Goal: Obtain resource: Download file/media

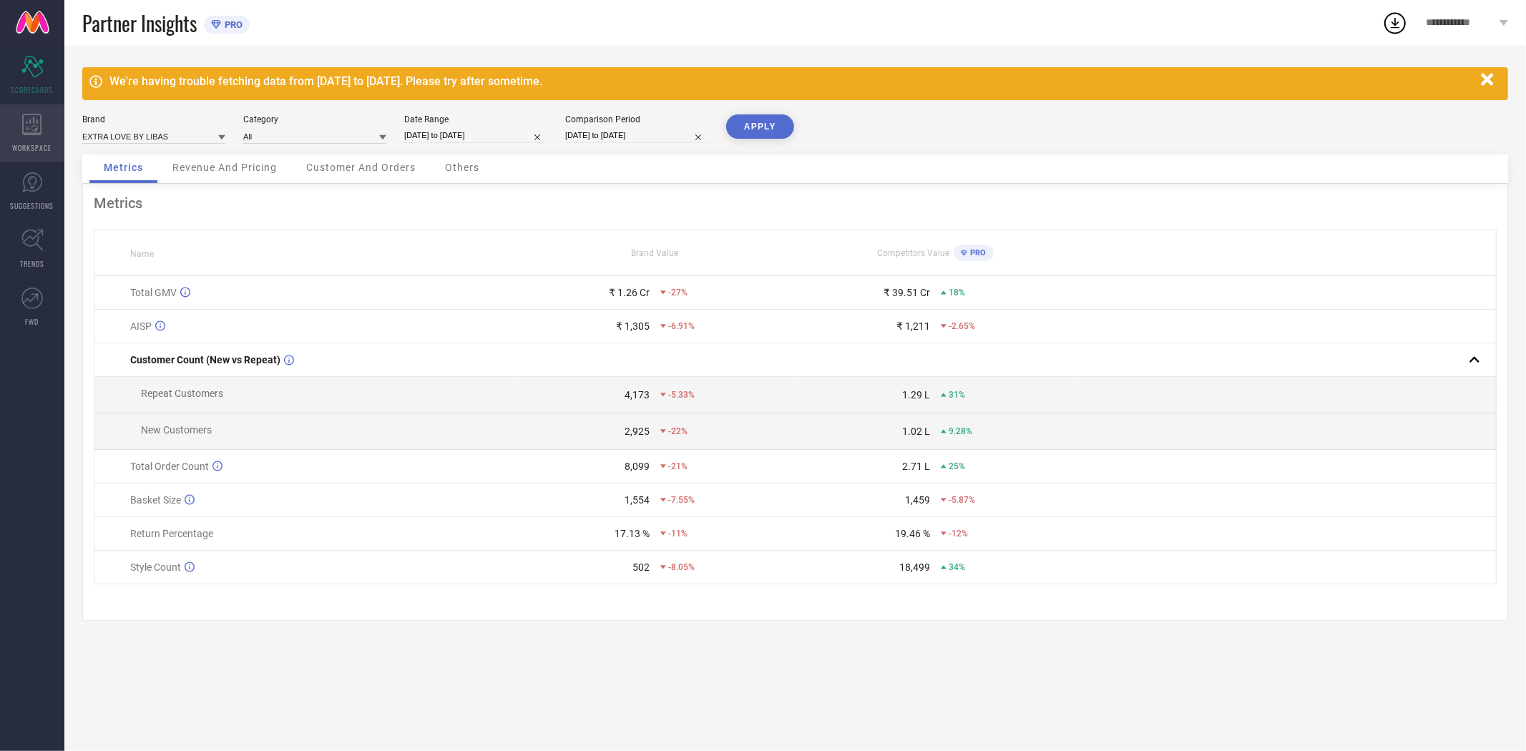
click at [34, 119] on icon at bounding box center [31, 124] width 19 height 21
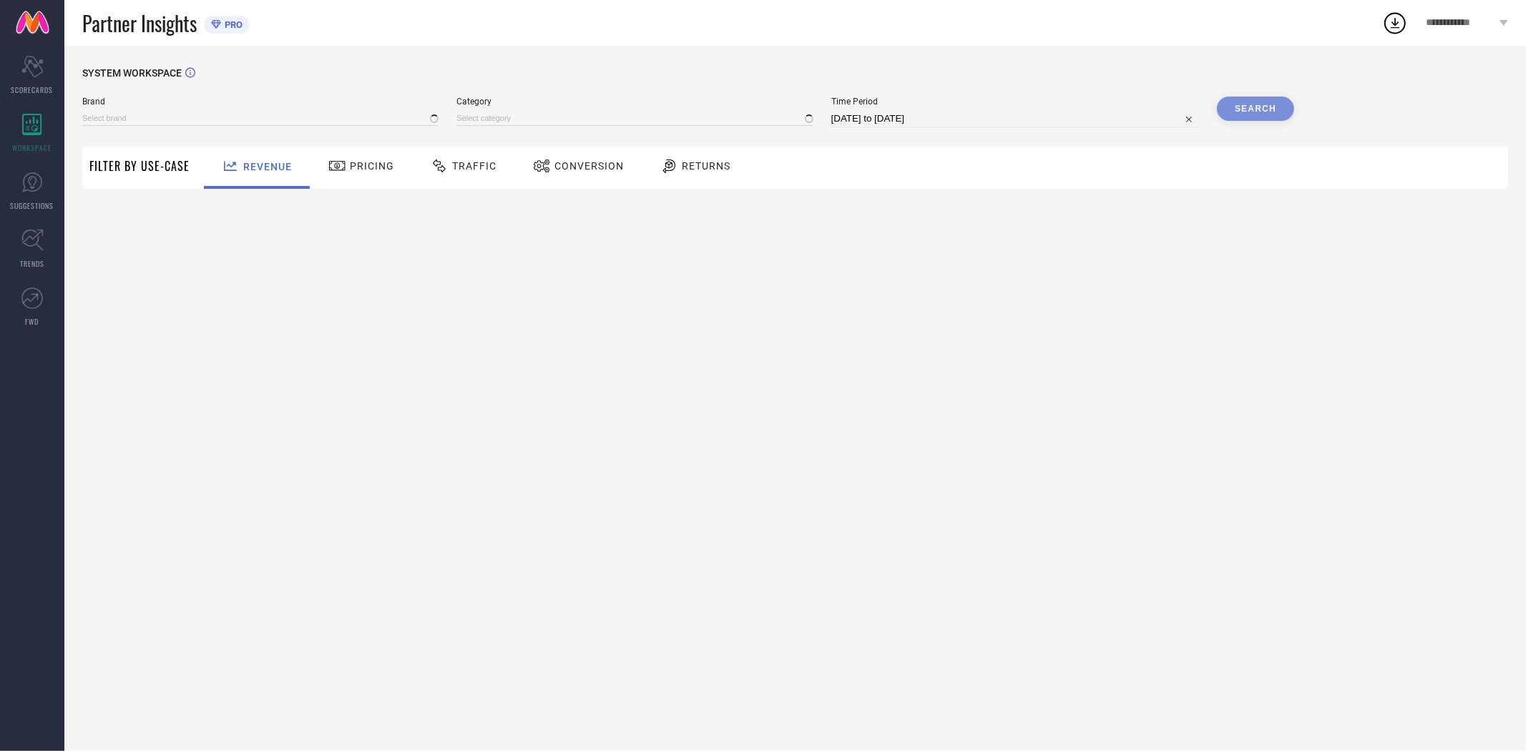
type input "EXTRA LOVE BY LIBAS"
type input "All"
click at [584, 160] on span "Conversion" at bounding box center [588, 165] width 69 height 11
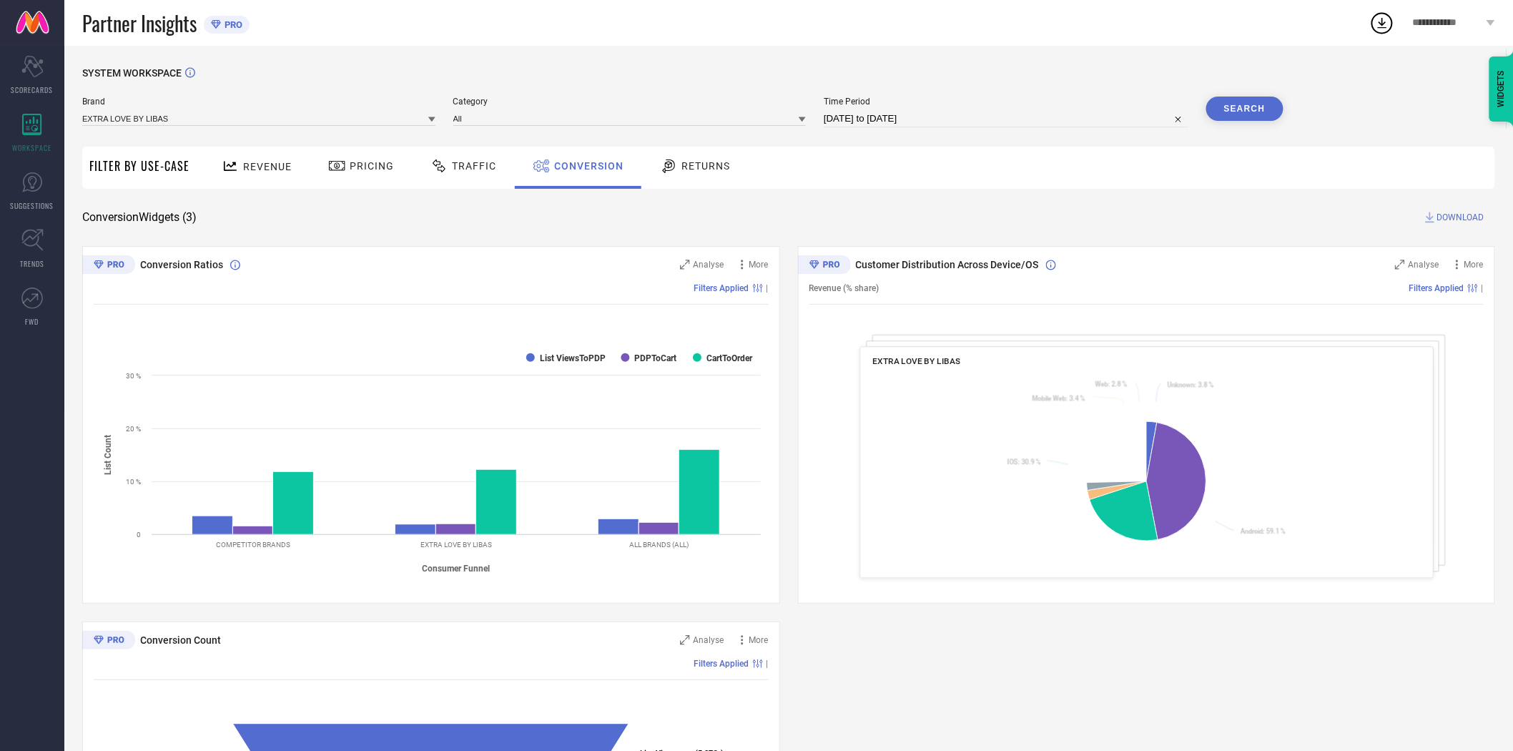
select select "6"
select select "2025"
select select "7"
select select "2025"
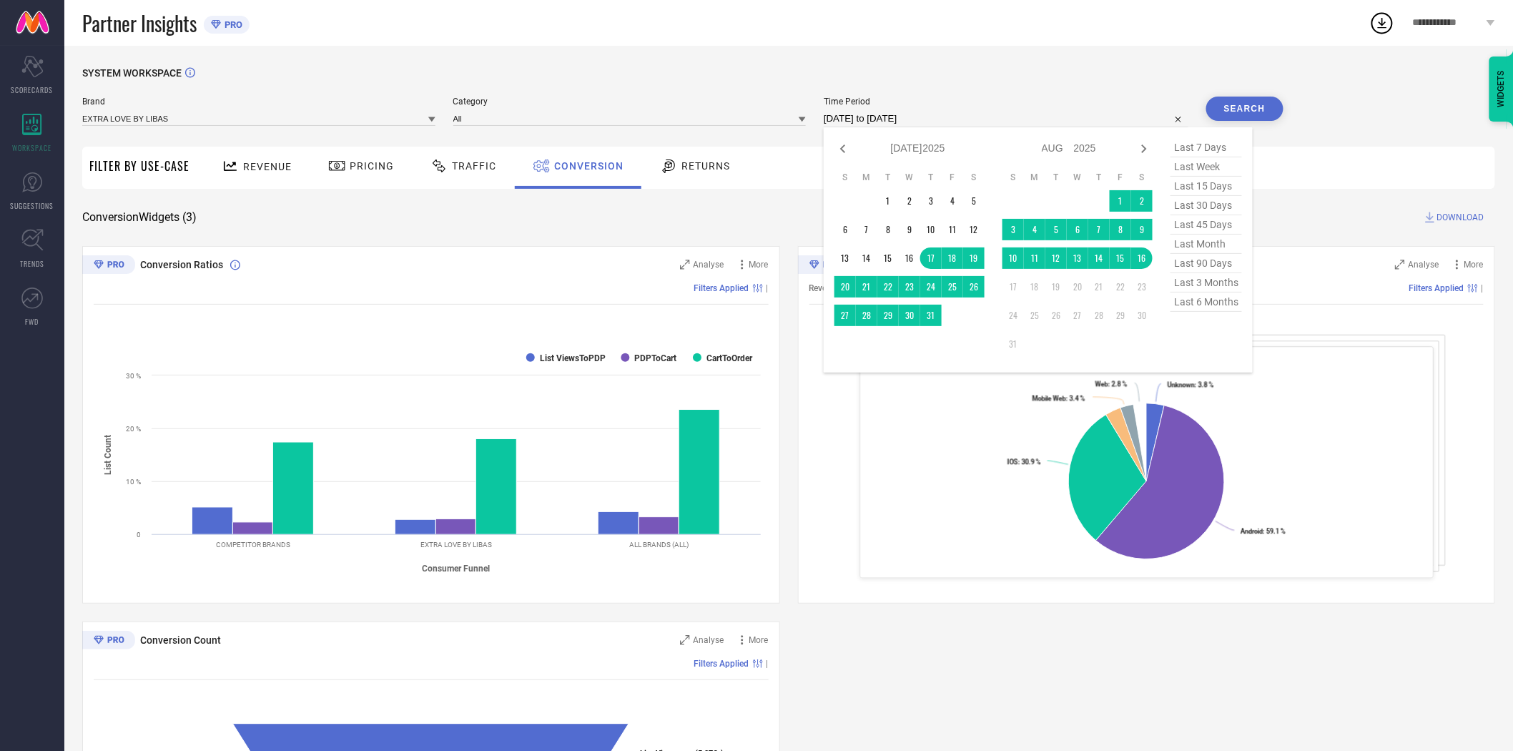
click at [868, 125] on input "[DATE] to [DATE]" at bounding box center [1006, 118] width 365 height 17
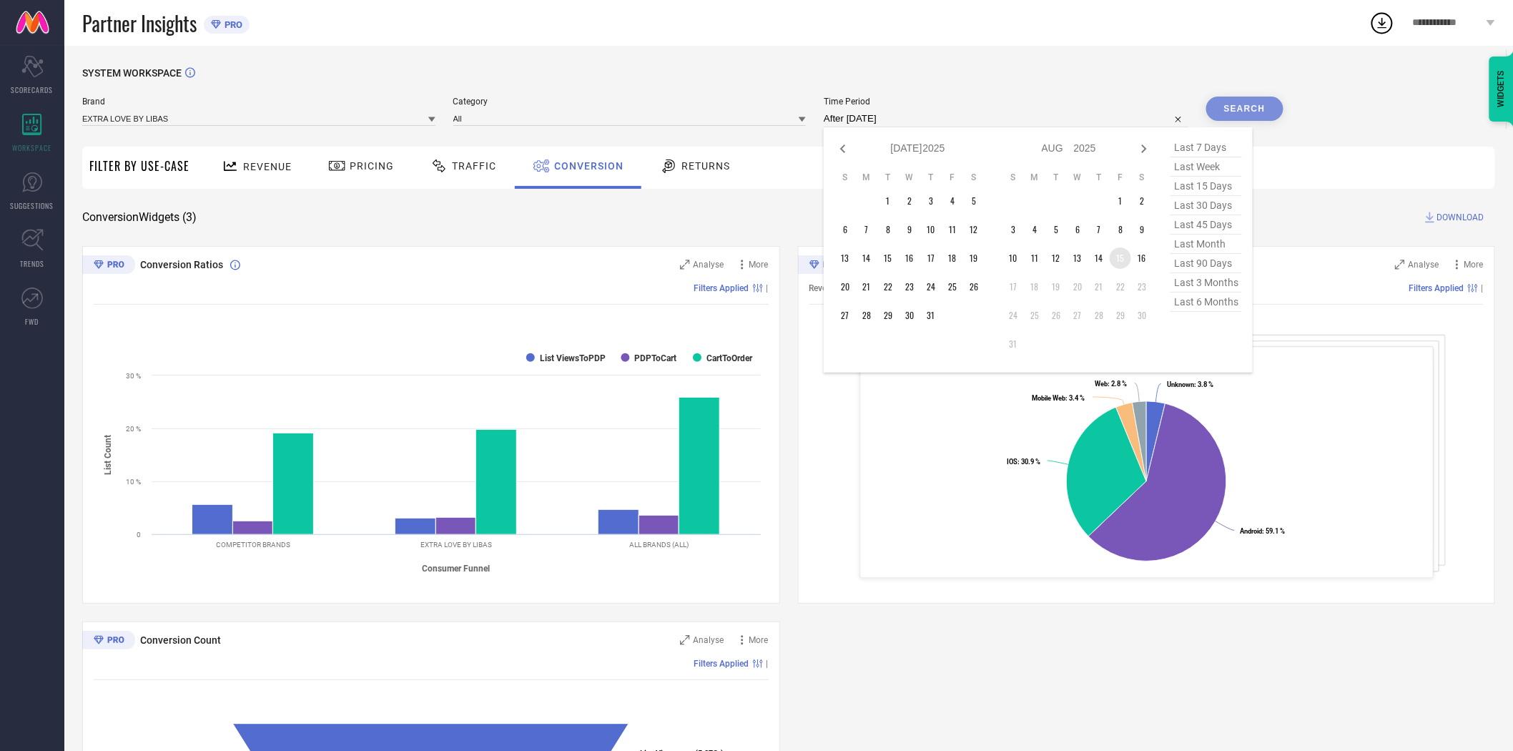
click at [1119, 260] on td "15" at bounding box center [1120, 257] width 21 height 21
type input "[DATE] to [DATE]"
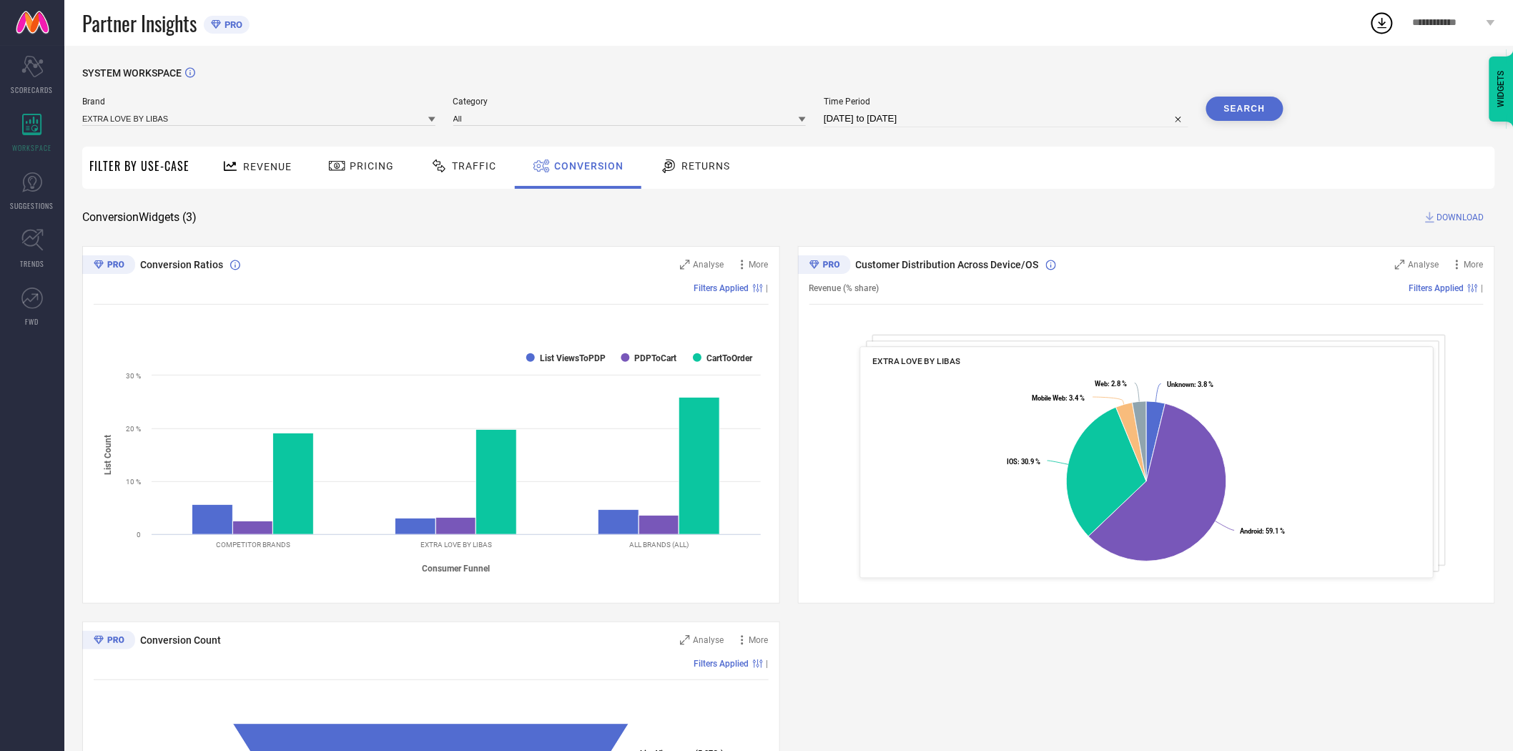
click at [1249, 107] on button "Search" at bounding box center [1245, 109] width 77 height 24
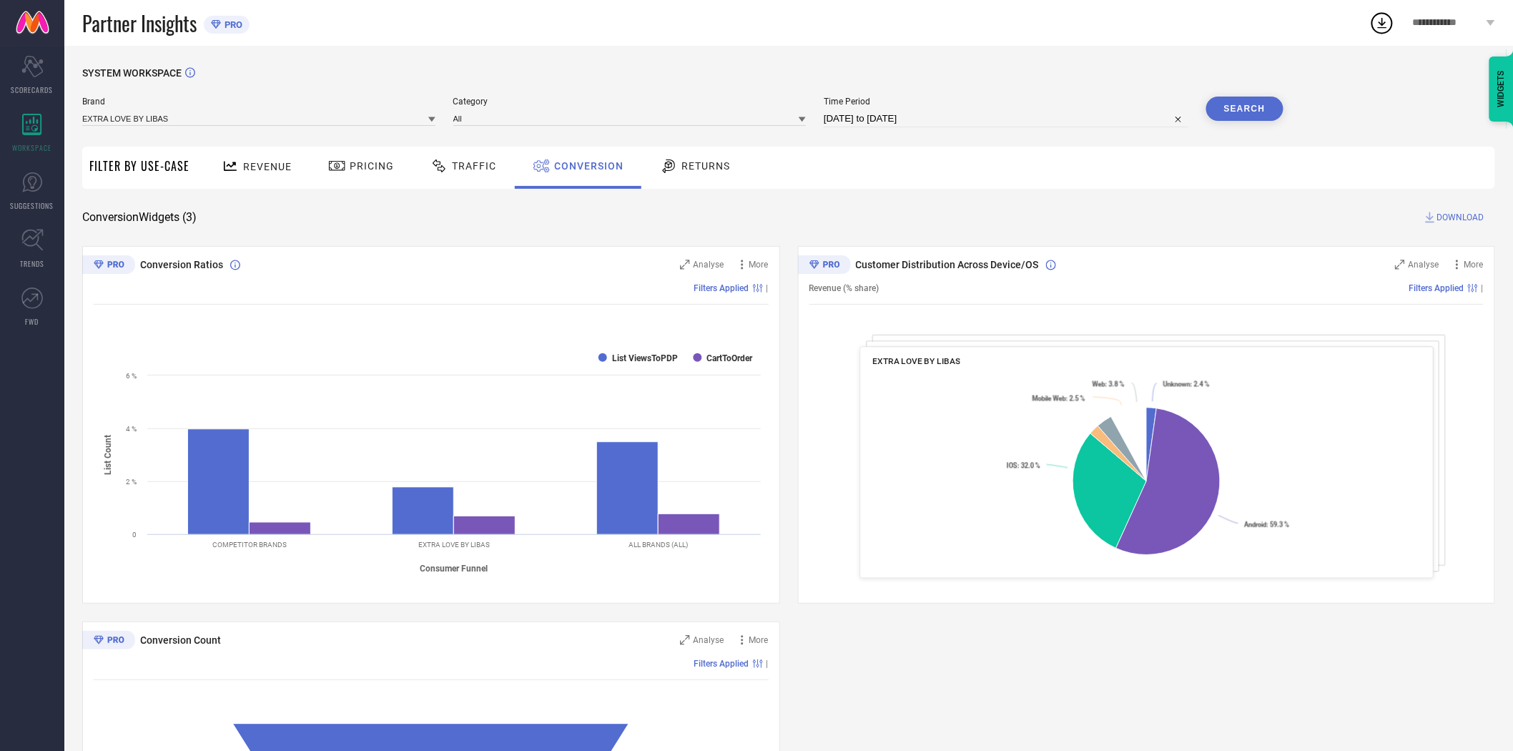
click at [1465, 218] on span "DOWNLOAD" at bounding box center [1461, 217] width 47 height 14
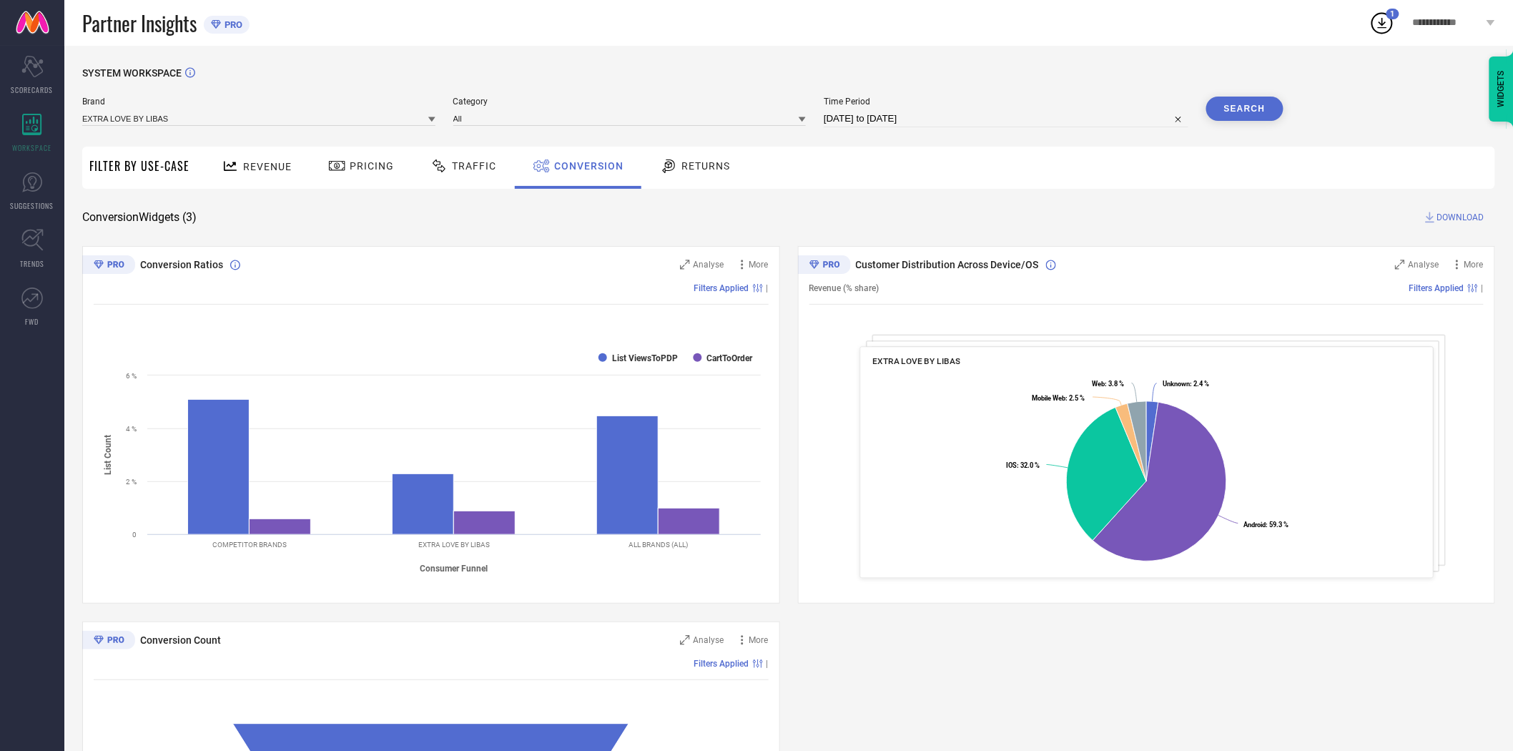
select select "7"
select select "2025"
select select "8"
select select "2025"
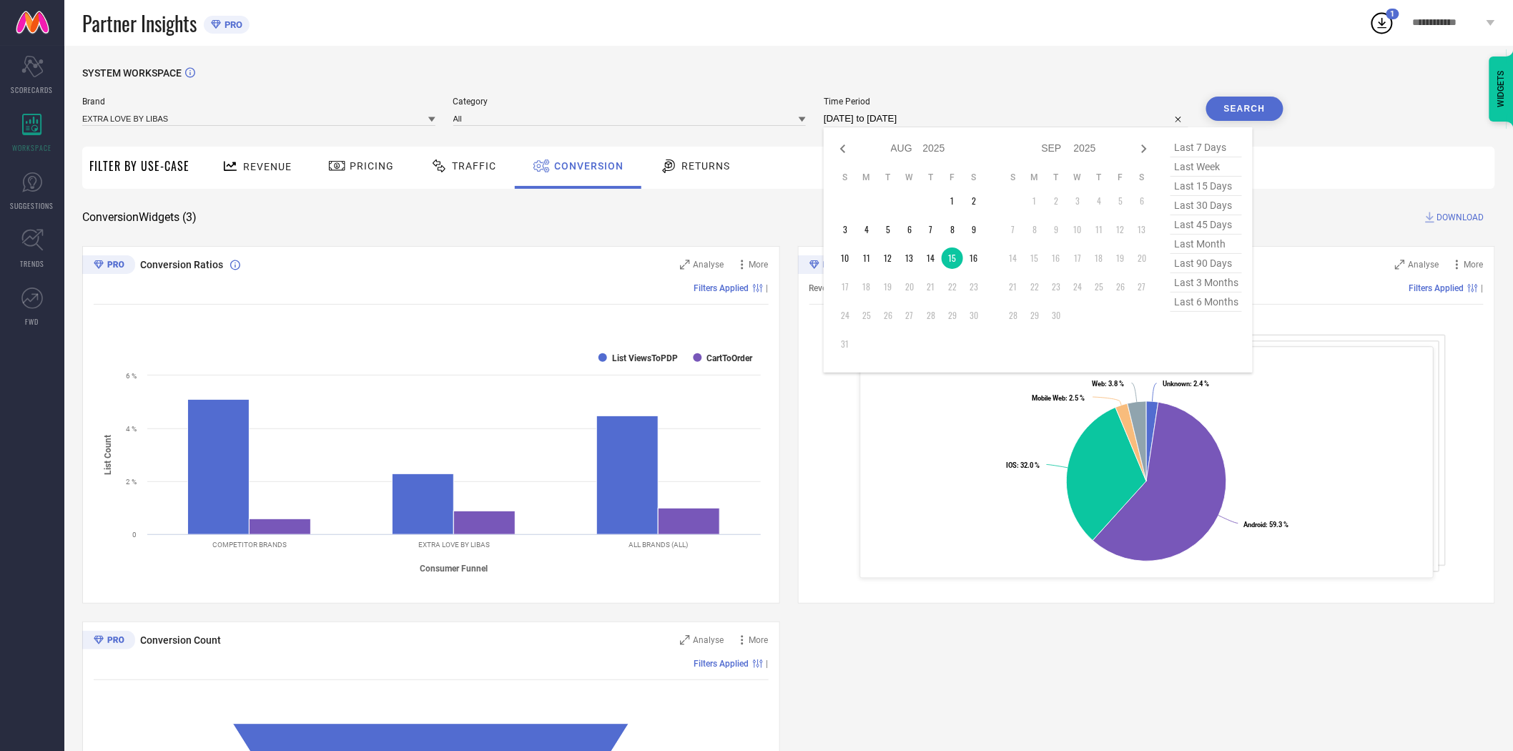
click at [943, 123] on input "[DATE] to [DATE]" at bounding box center [1006, 118] width 365 height 17
click at [975, 262] on td "16" at bounding box center [973, 257] width 21 height 21
type input "[DATE] to [DATE]"
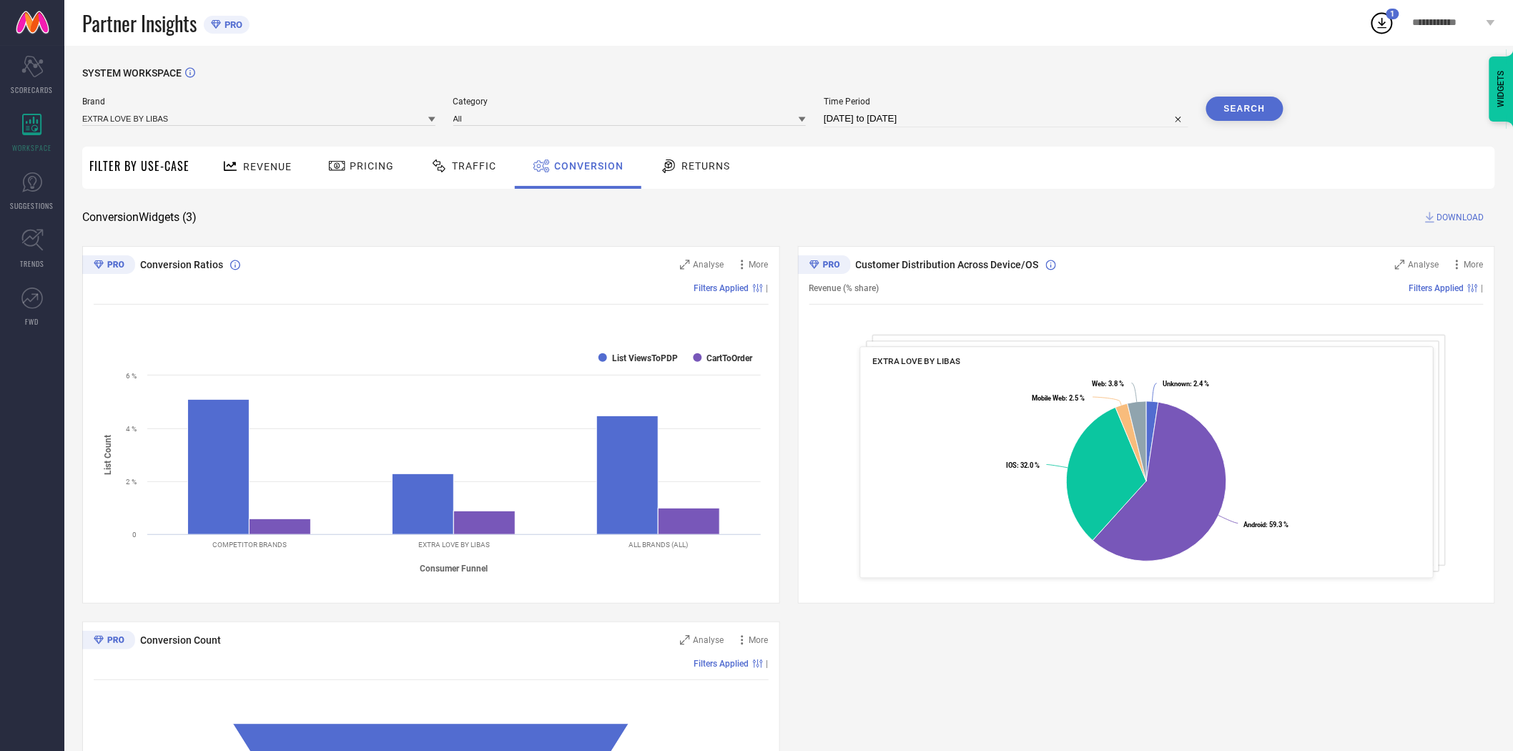
click at [1246, 104] on button "Search" at bounding box center [1245, 109] width 77 height 24
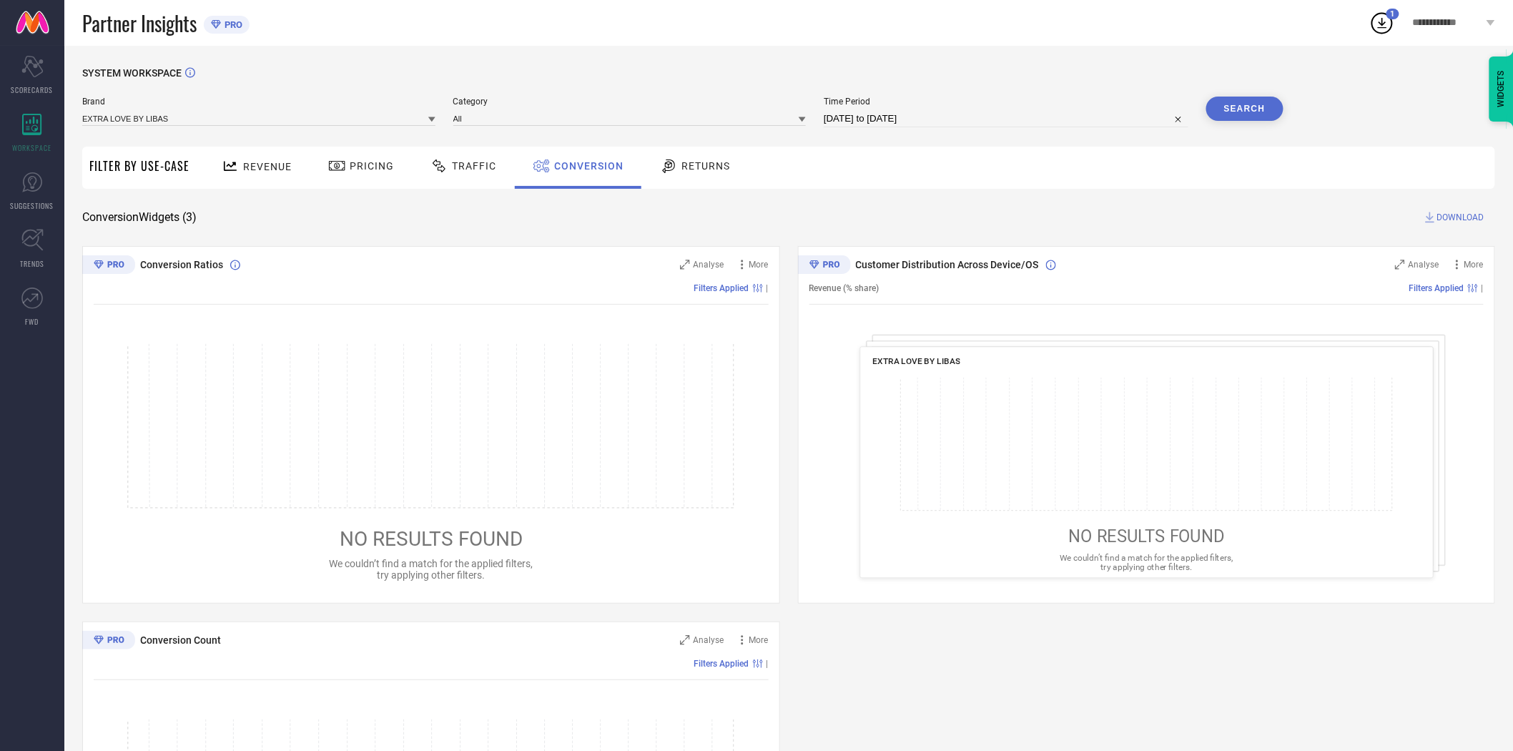
click at [1459, 213] on span "DOWNLOAD" at bounding box center [1461, 217] width 47 height 14
click at [433, 119] on icon at bounding box center [431, 119] width 7 height 5
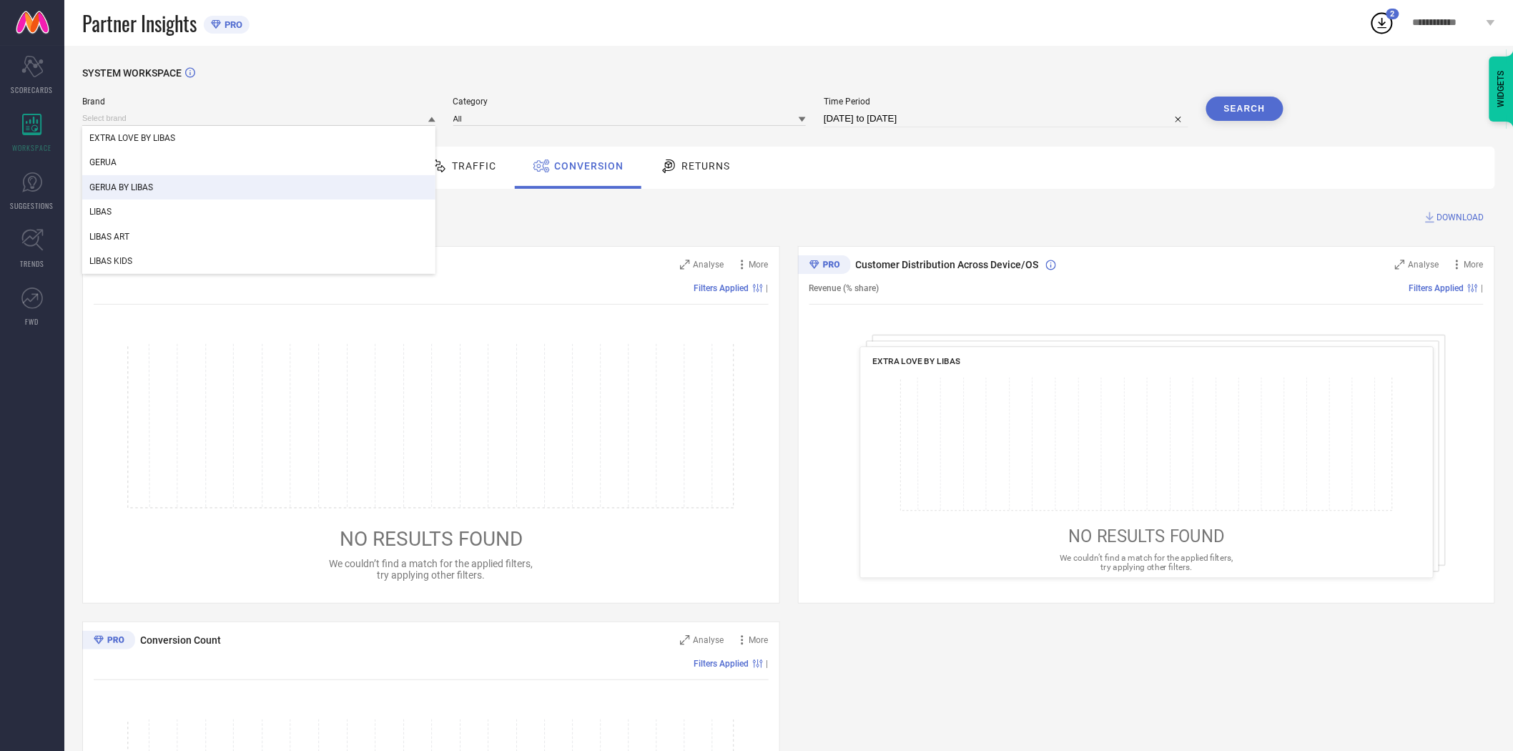
click at [275, 182] on div "GERUA BY LIBAS" at bounding box center [258, 187] width 353 height 24
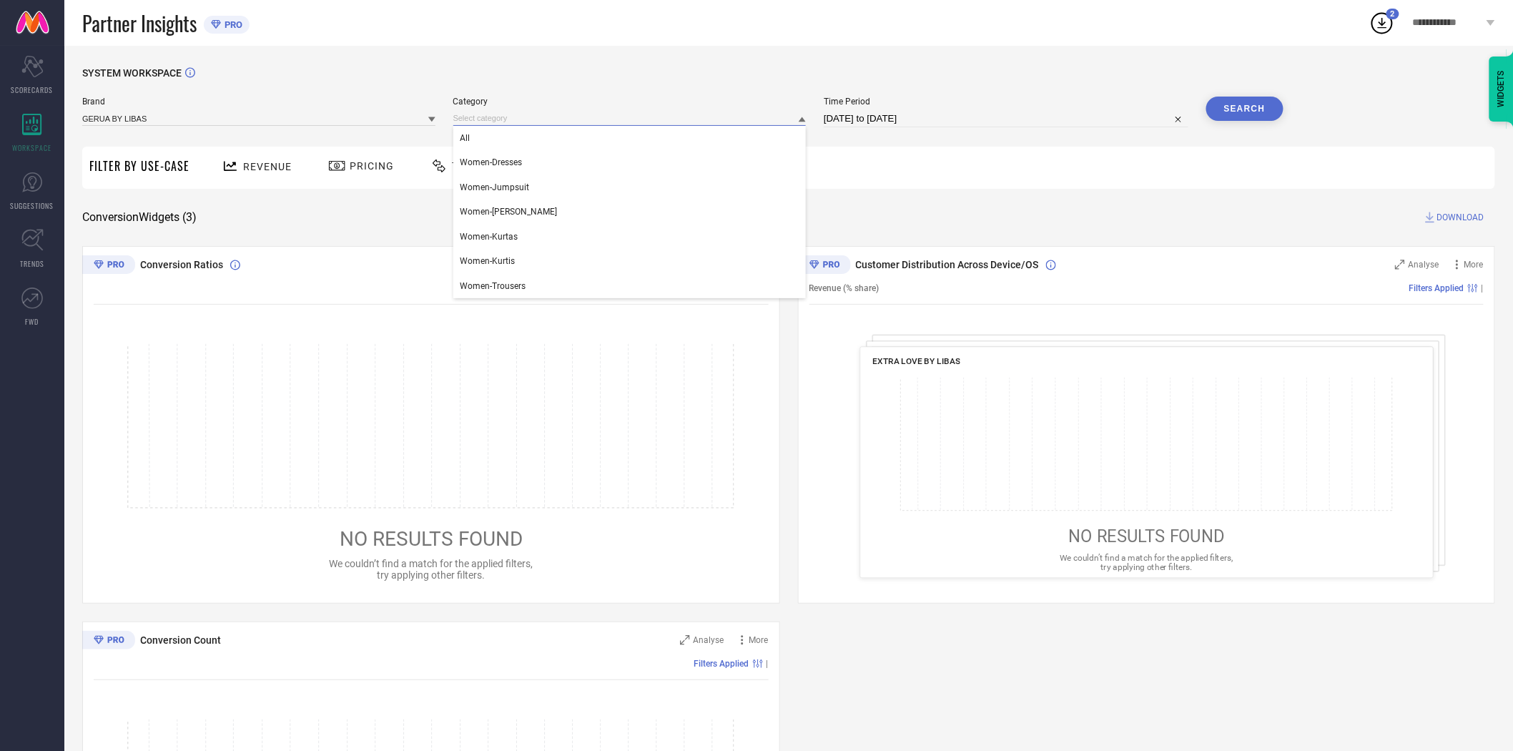
click at [488, 124] on input at bounding box center [629, 118] width 353 height 15
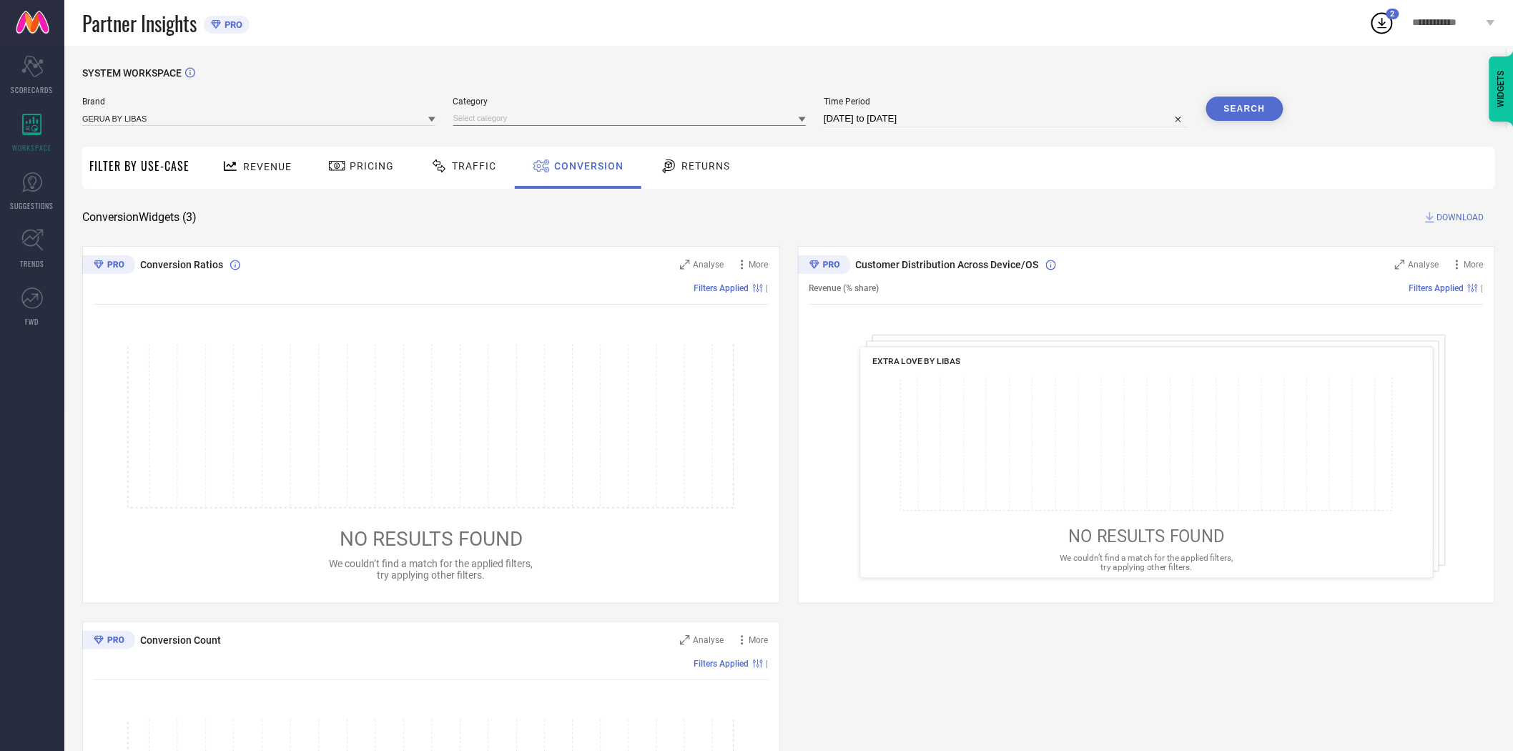
click at [519, 118] on input at bounding box center [629, 118] width 353 height 15
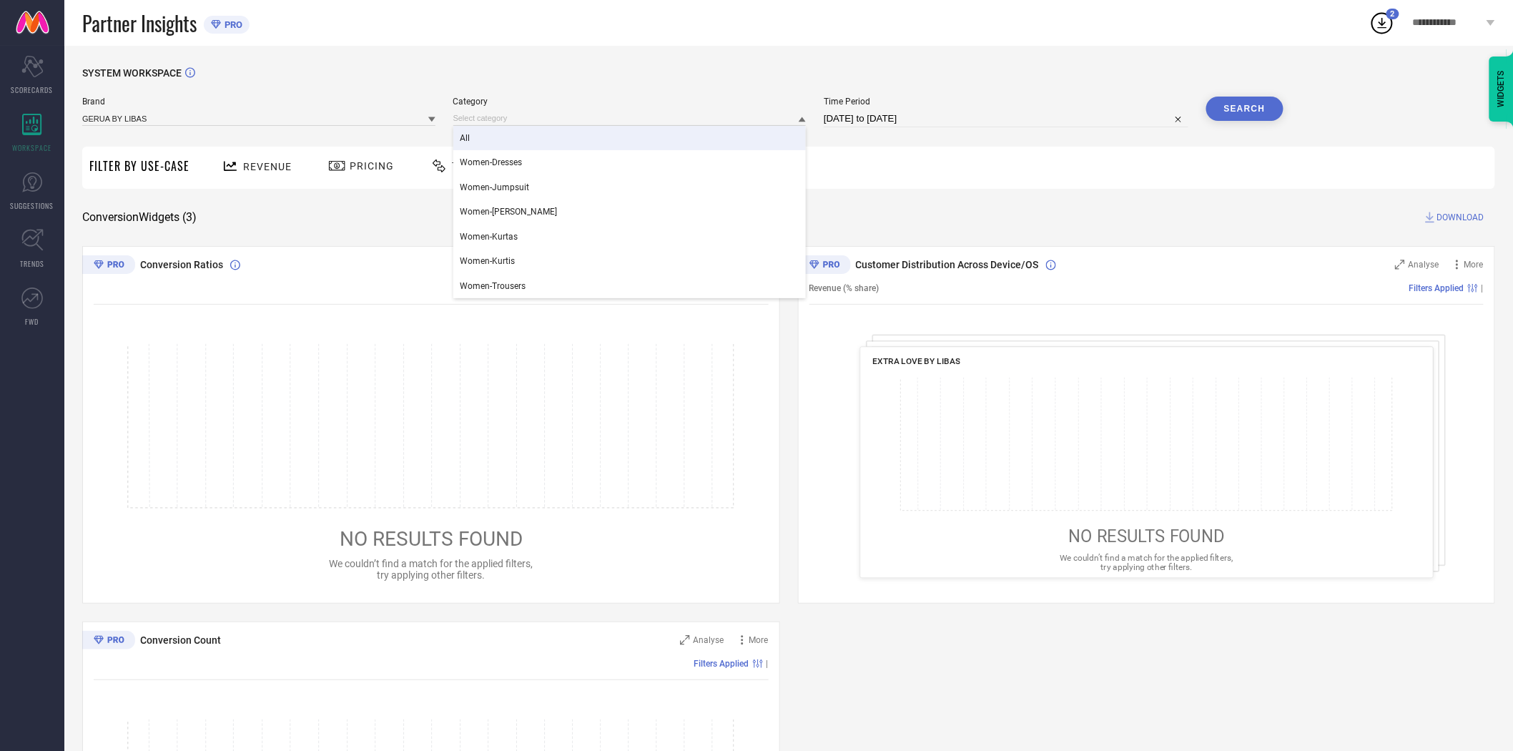
click at [510, 133] on div "All" at bounding box center [629, 138] width 353 height 24
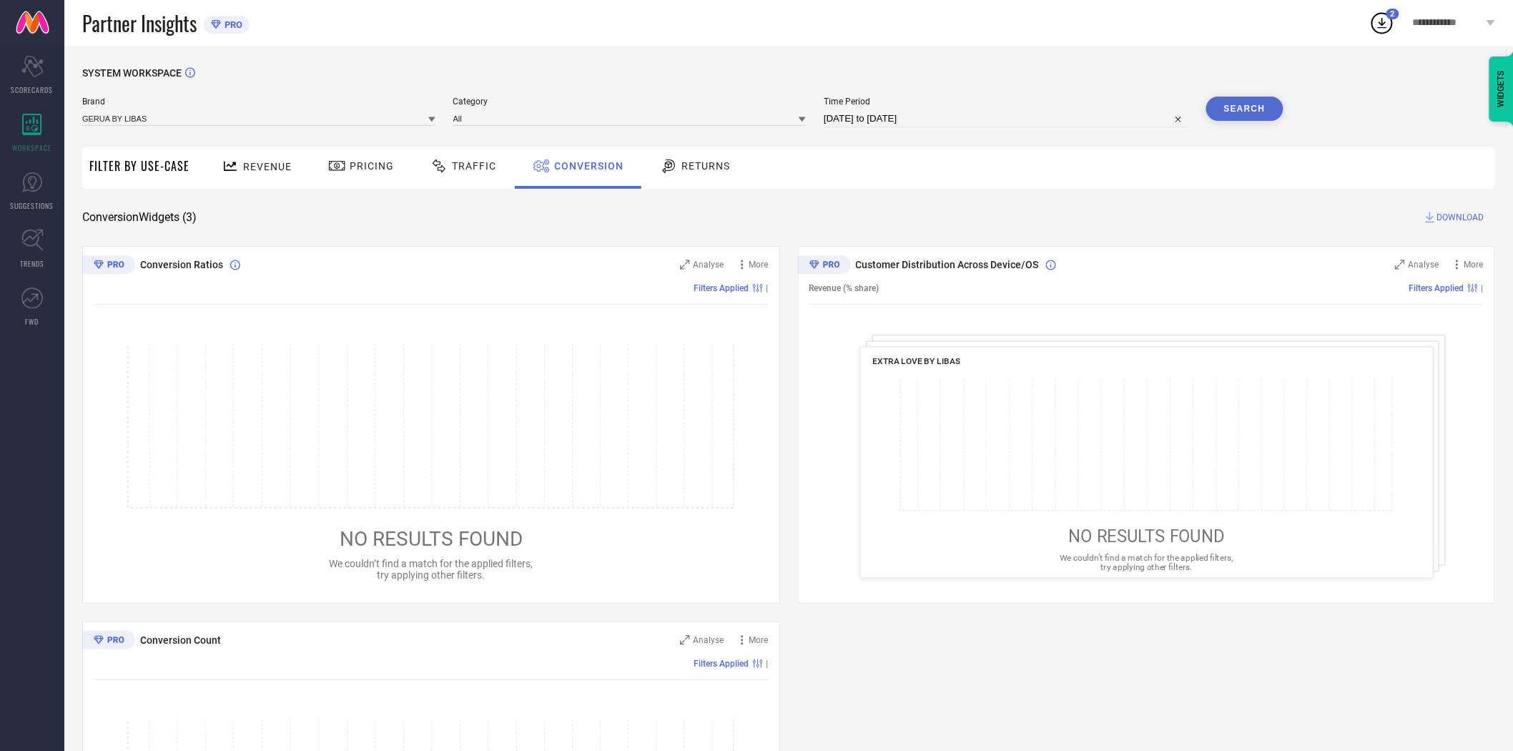
click at [1239, 113] on button "Search" at bounding box center [1245, 109] width 77 height 24
click at [1453, 210] on span "DOWNLOAD" at bounding box center [1461, 217] width 47 height 14
select select "7"
select select "2025"
select select "8"
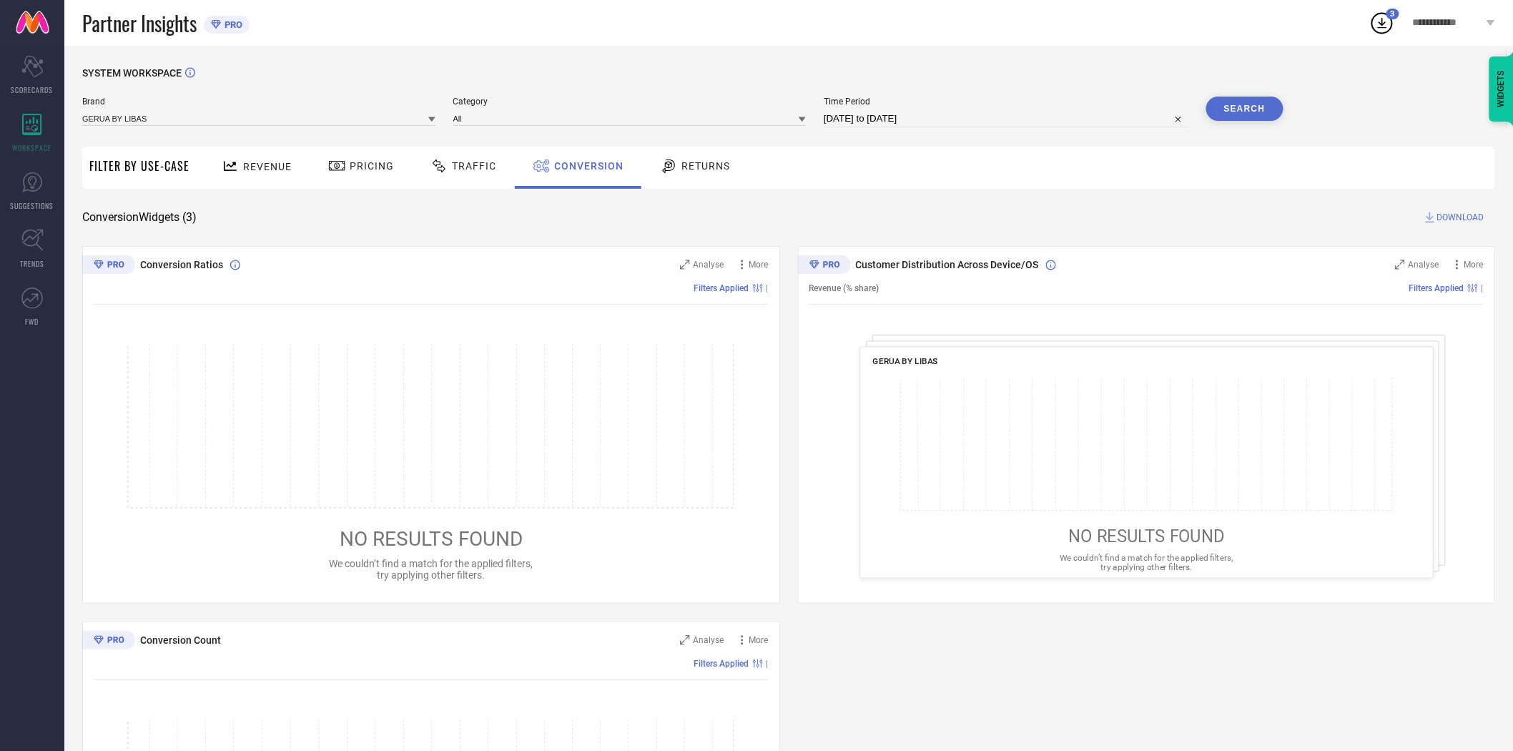
select select "2025"
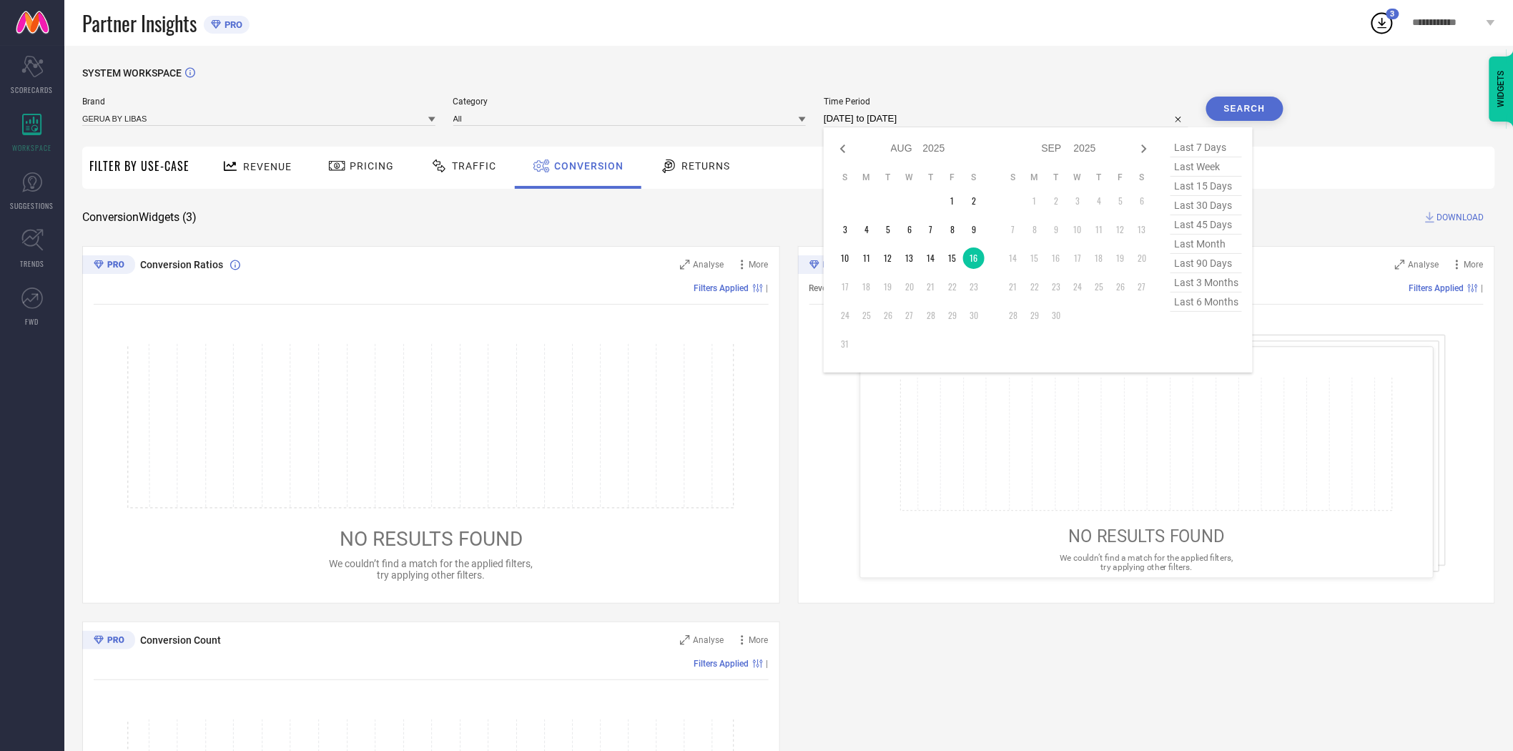
click at [976, 115] on input "[DATE] to [DATE]" at bounding box center [1006, 118] width 365 height 17
click at [955, 255] on td "15" at bounding box center [952, 257] width 21 height 21
type input "[DATE] to [DATE]"
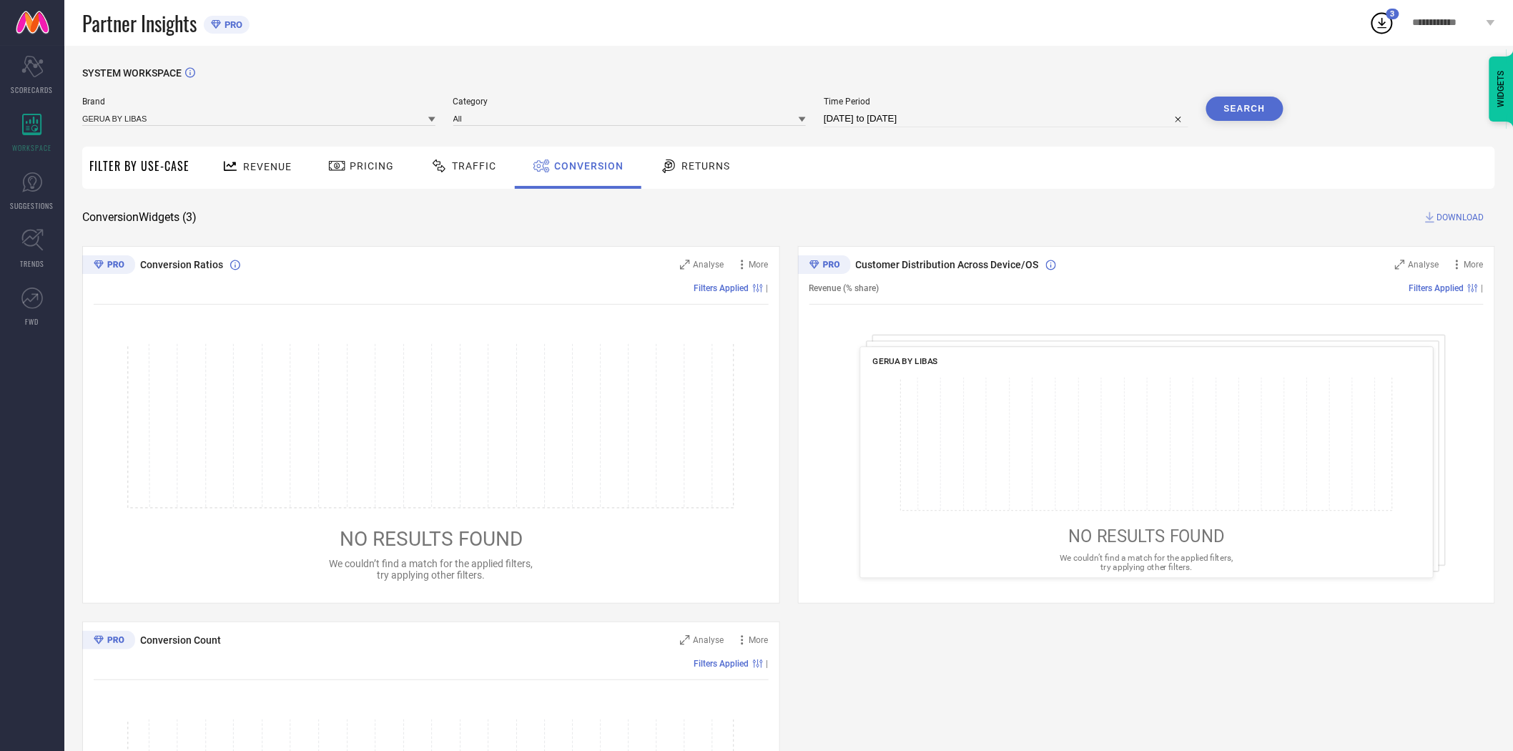
click at [1254, 106] on button "Search" at bounding box center [1245, 109] width 77 height 24
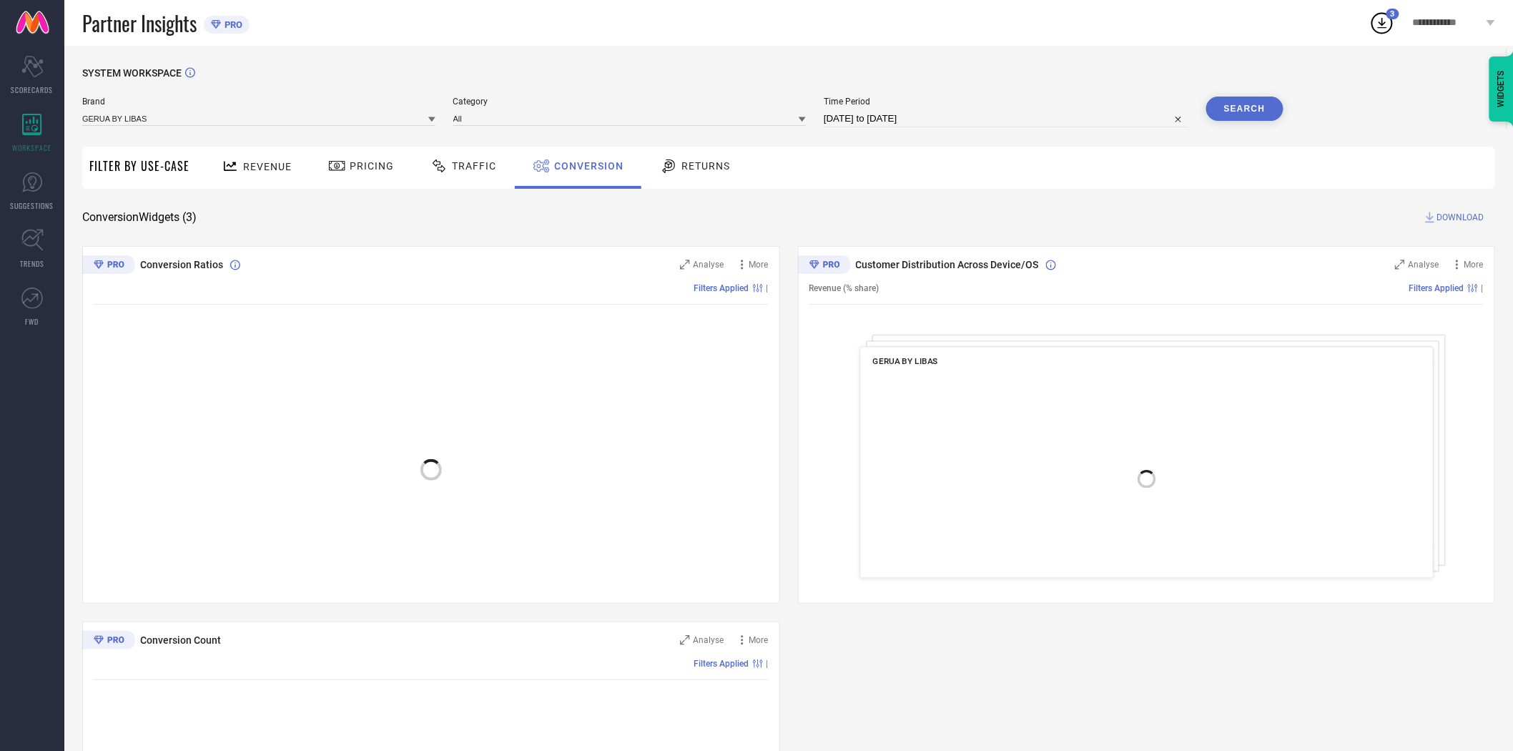
click at [1212, 237] on div "SYSTEM WORKSPACE Brand GERUA BY LIBAS Category All Time Period [DATE] to [DATE]…" at bounding box center [788, 523] width 1413 height 912
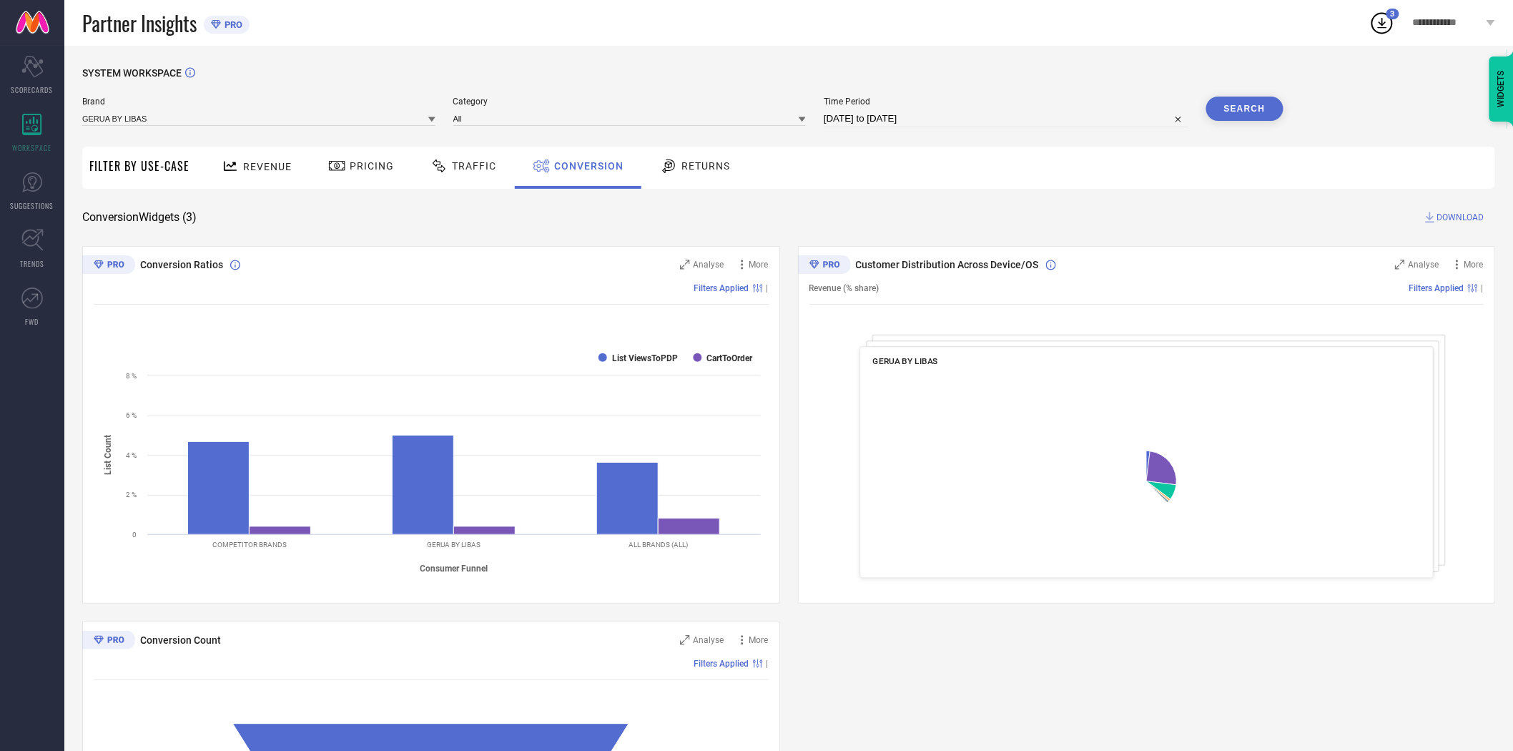
click at [1454, 212] on span "DOWNLOAD" at bounding box center [1461, 217] width 47 height 14
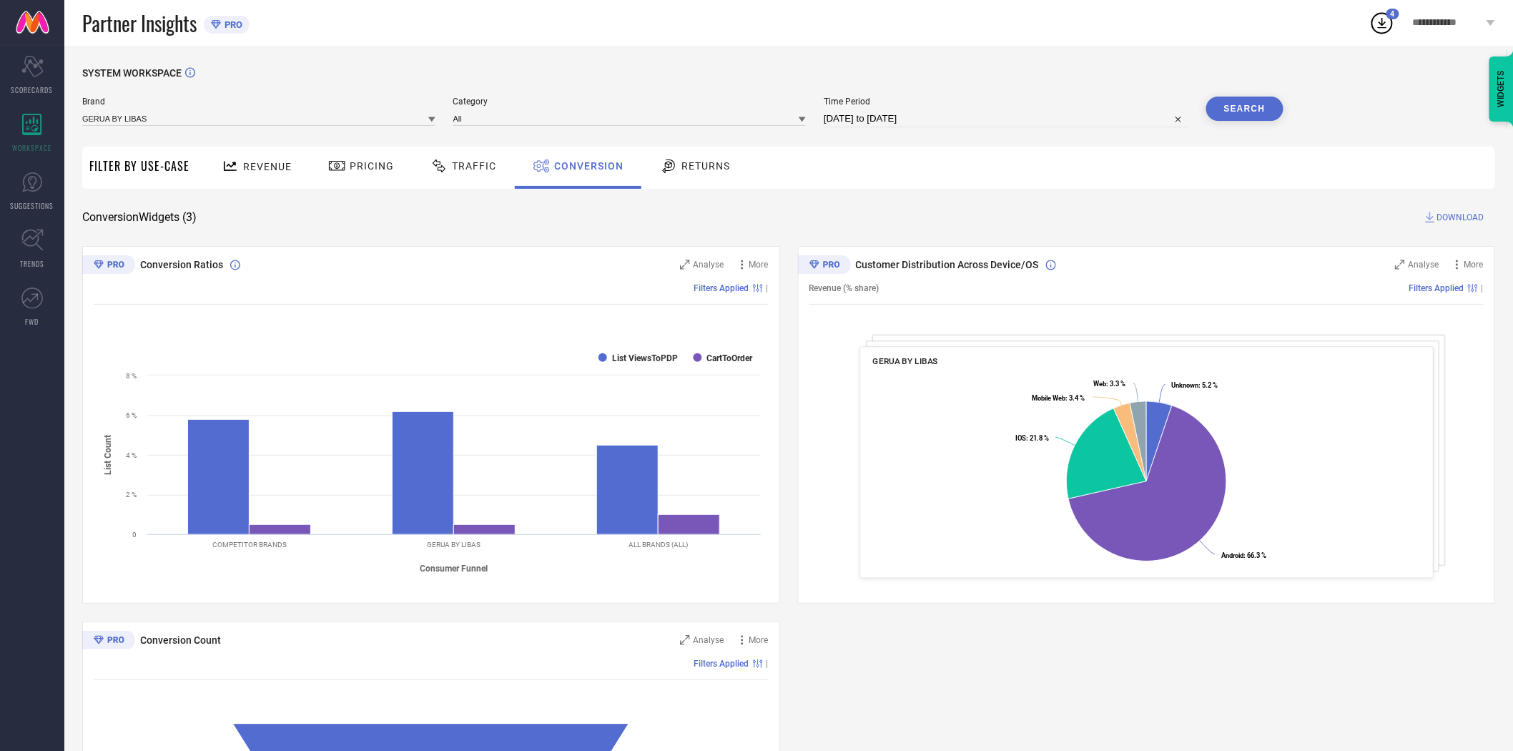
click at [428, 119] on icon at bounding box center [431, 119] width 7 height 7
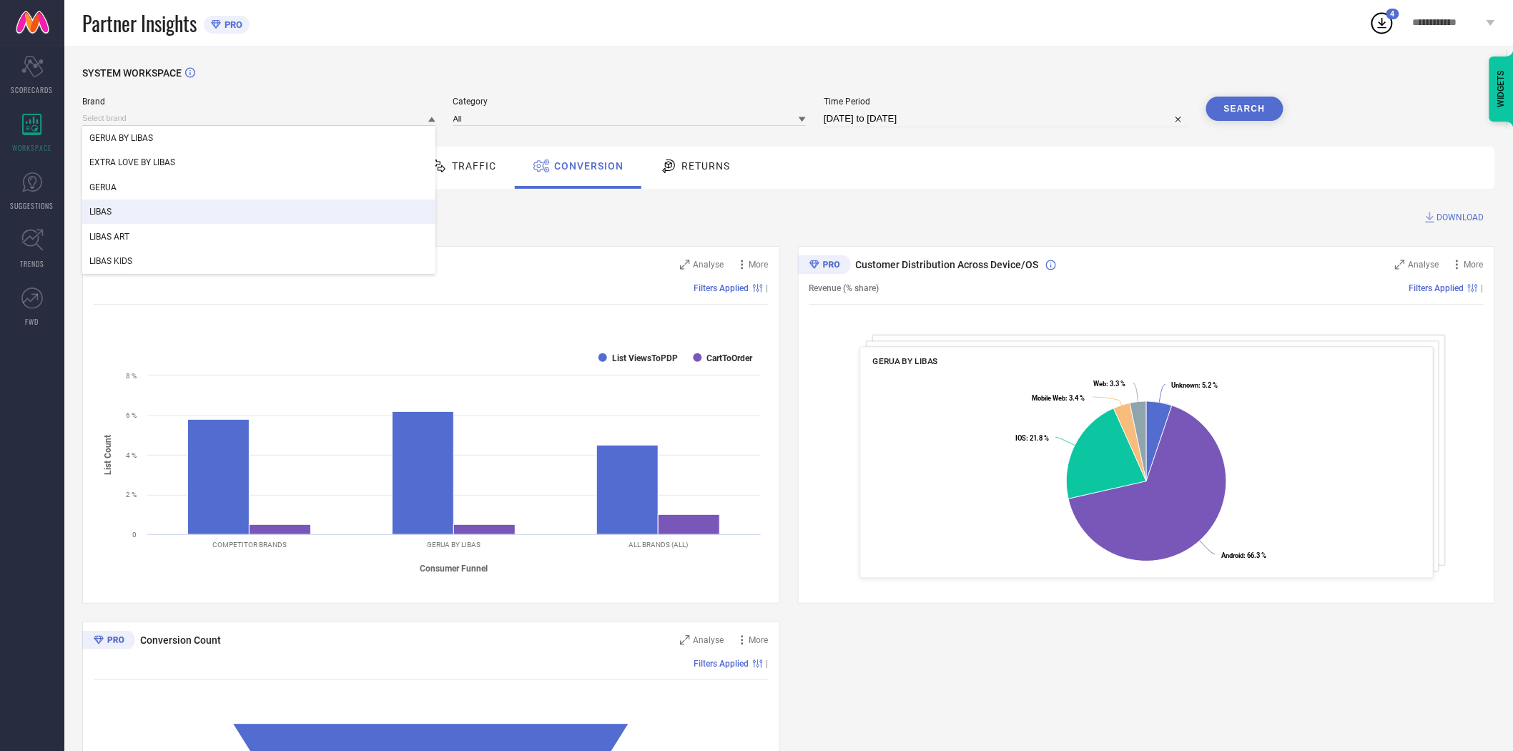
click at [260, 210] on div "LIBAS" at bounding box center [258, 212] width 353 height 24
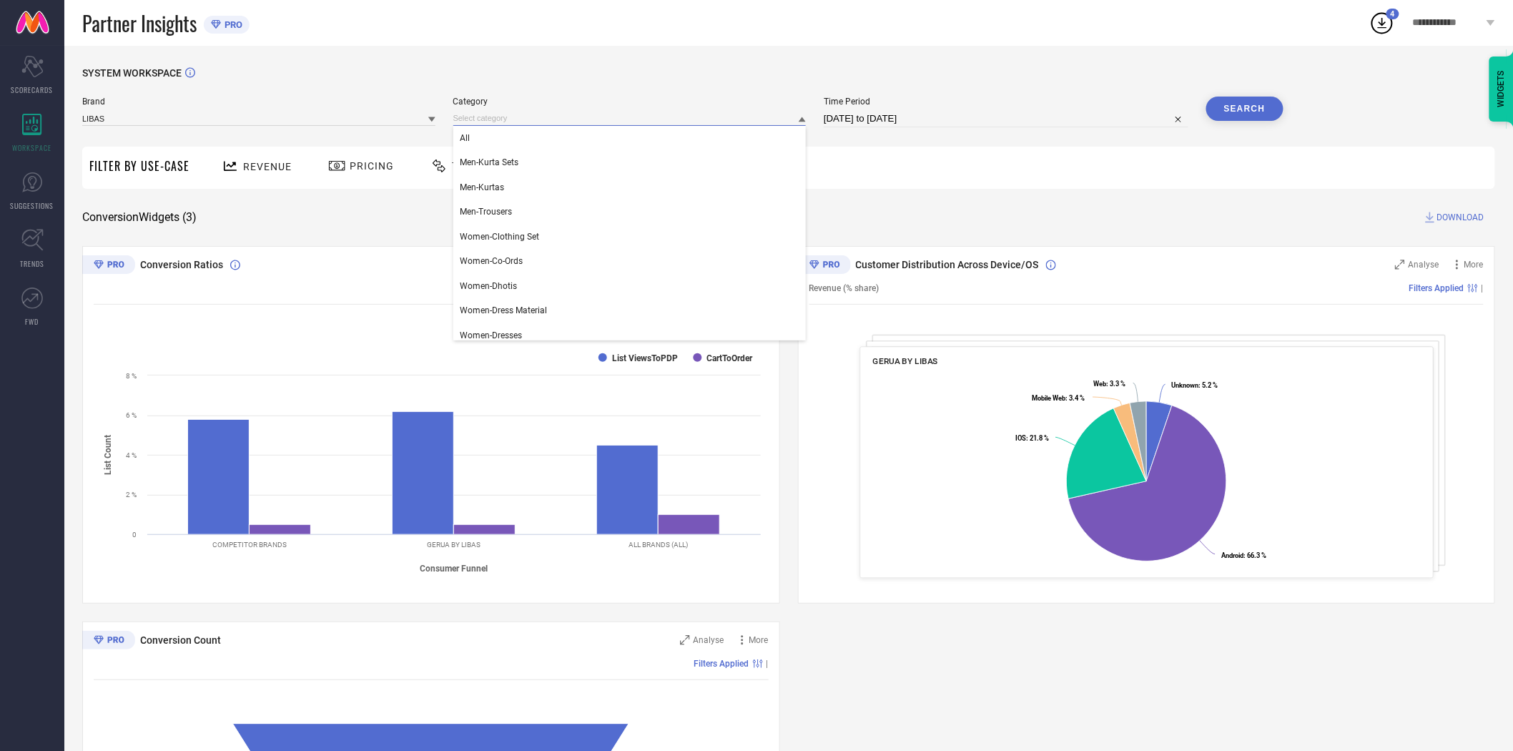
click at [519, 122] on input at bounding box center [629, 118] width 353 height 15
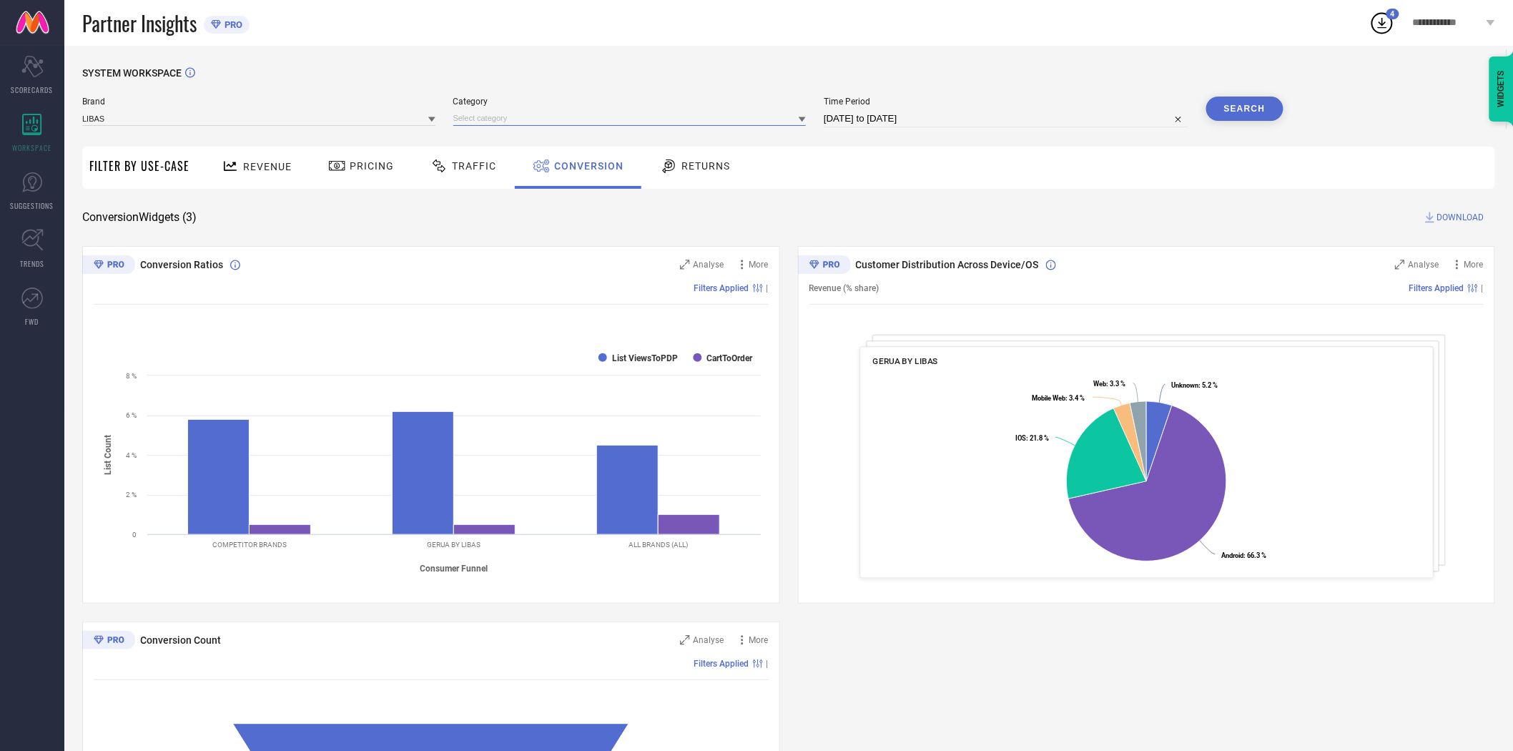
drag, startPoint x: 517, startPoint y: 119, endPoint x: 540, endPoint y: 116, distance: 23.1
click at [540, 116] on input at bounding box center [629, 118] width 353 height 15
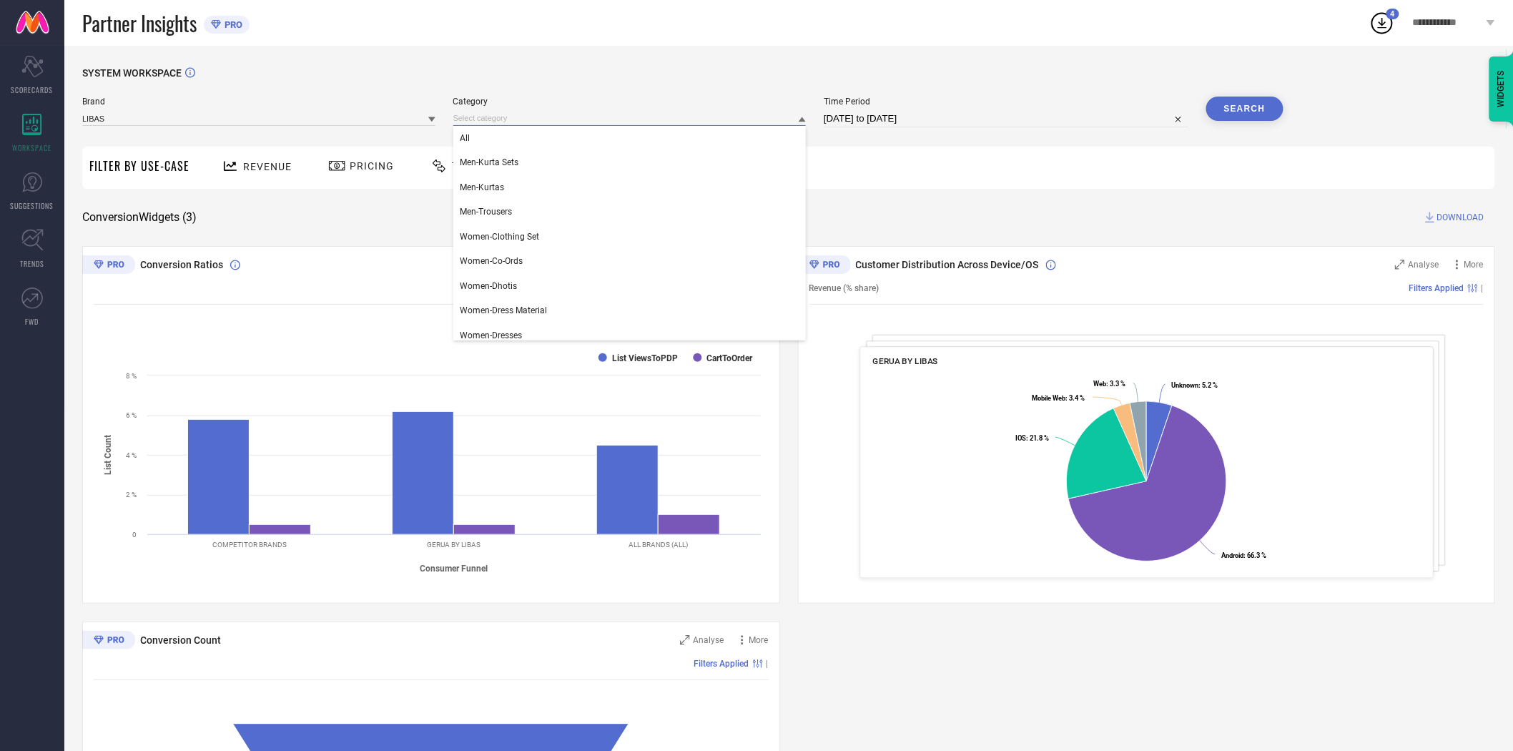
click at [540, 116] on input at bounding box center [629, 118] width 353 height 15
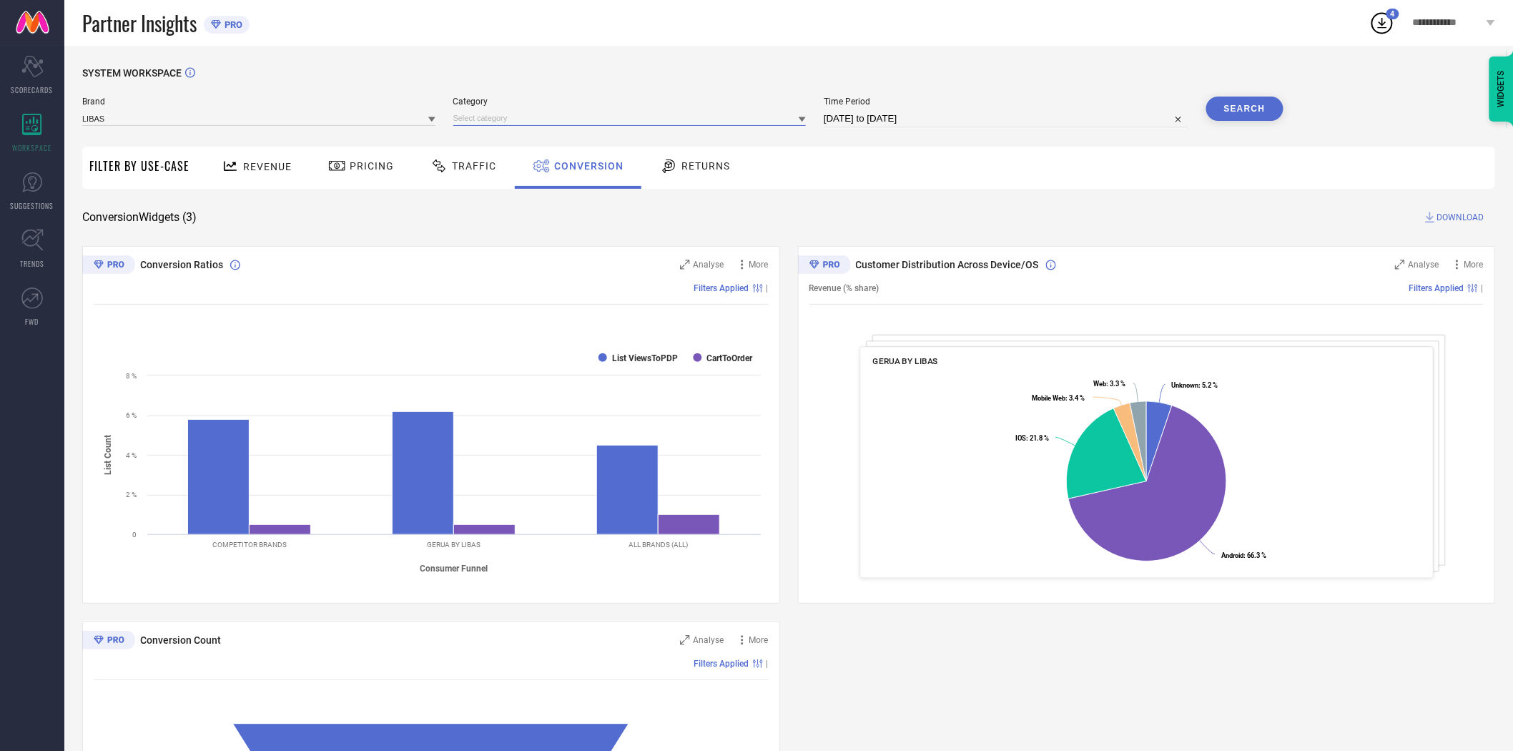
click at [531, 115] on input at bounding box center [629, 118] width 353 height 15
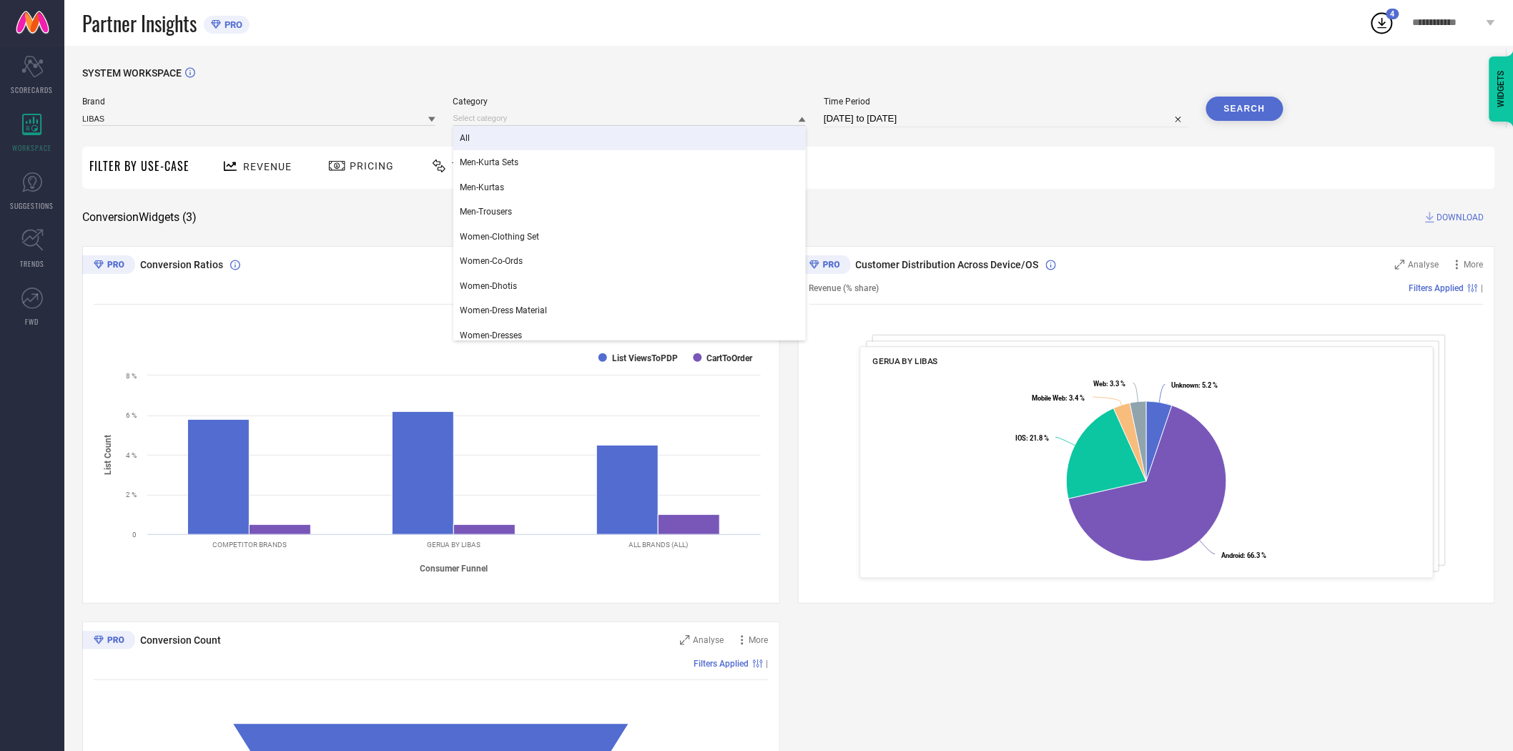
click at [513, 132] on div "All" at bounding box center [629, 138] width 353 height 24
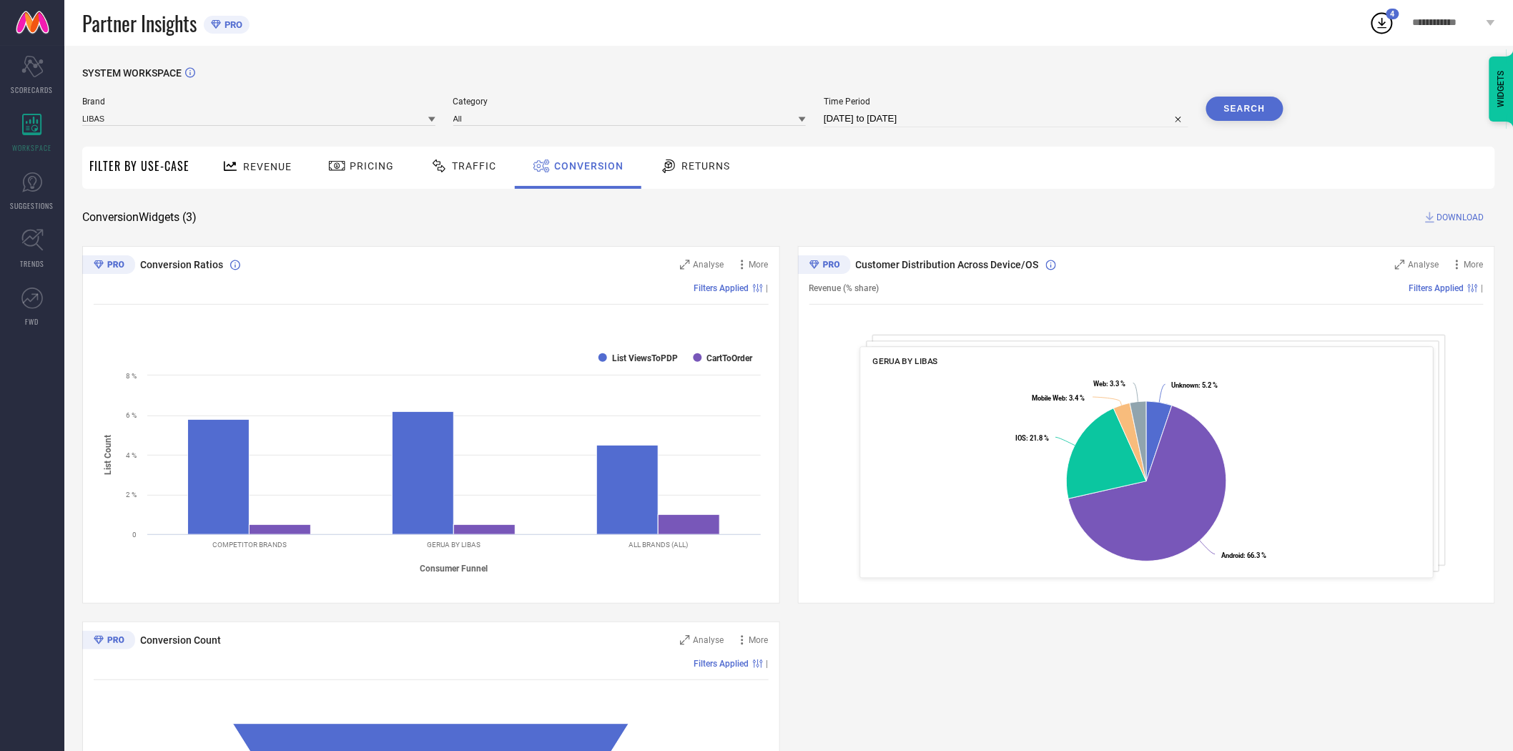
click at [1236, 112] on button "Search" at bounding box center [1245, 109] width 77 height 24
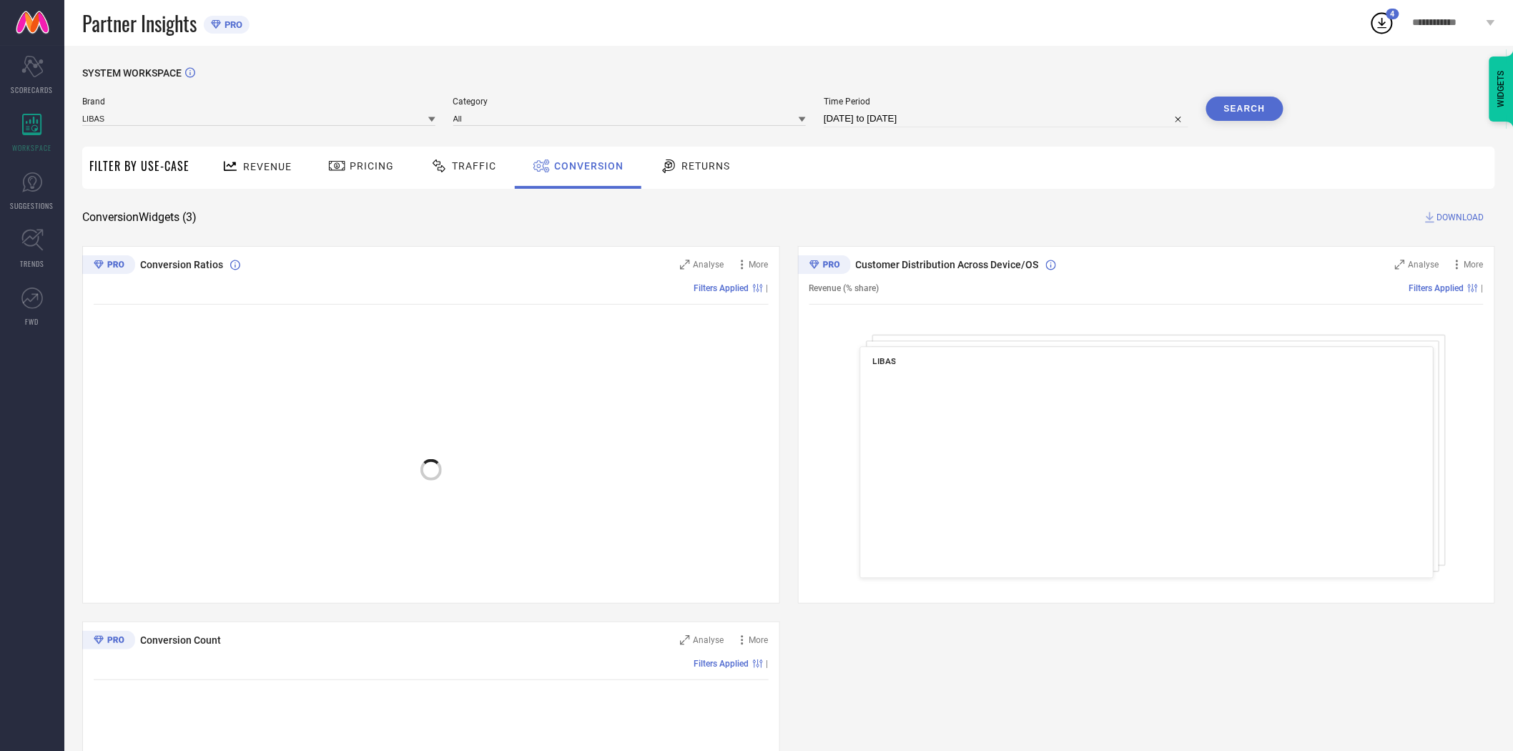
click at [1476, 216] on span "DOWNLOAD" at bounding box center [1461, 217] width 47 height 14
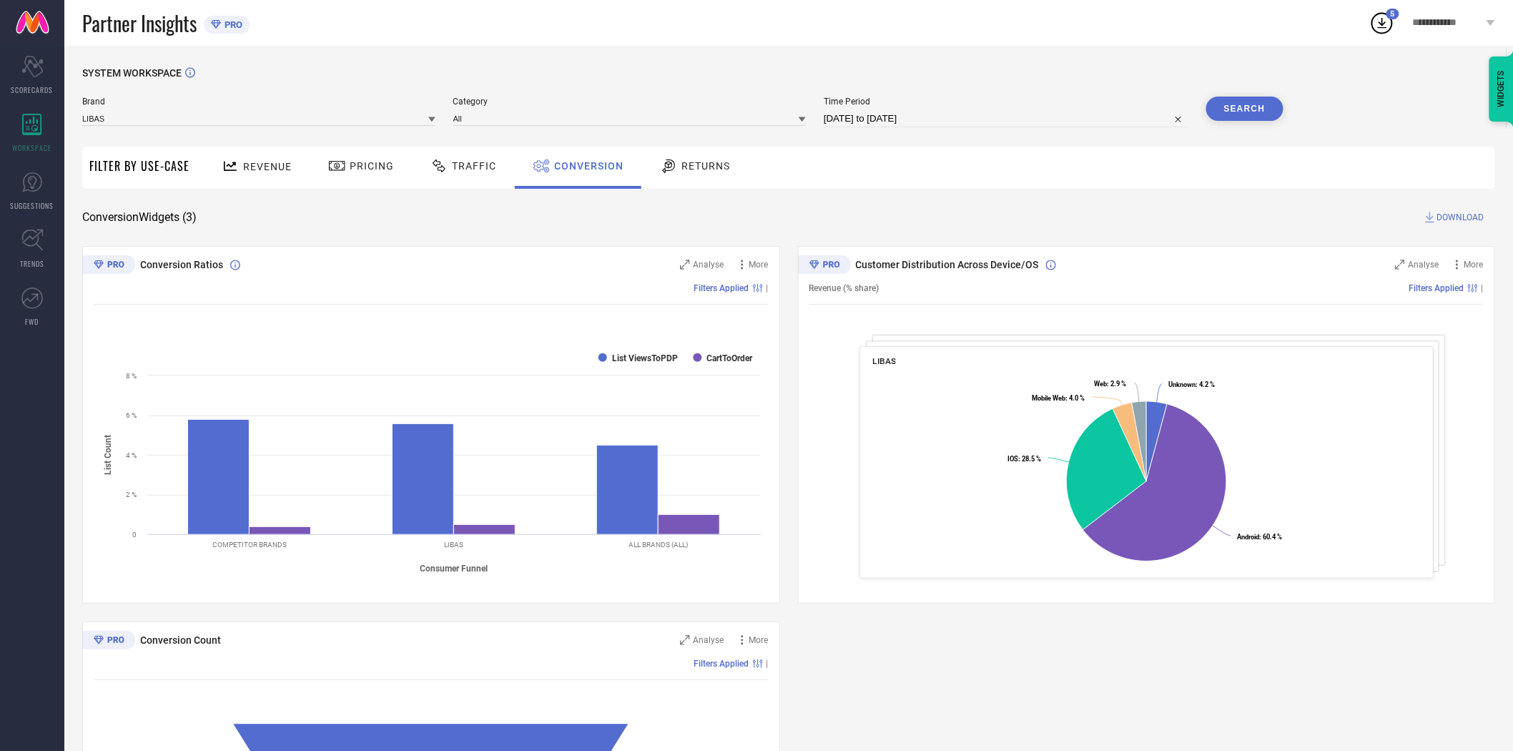
select select "7"
select select "2025"
select select "8"
select select "2025"
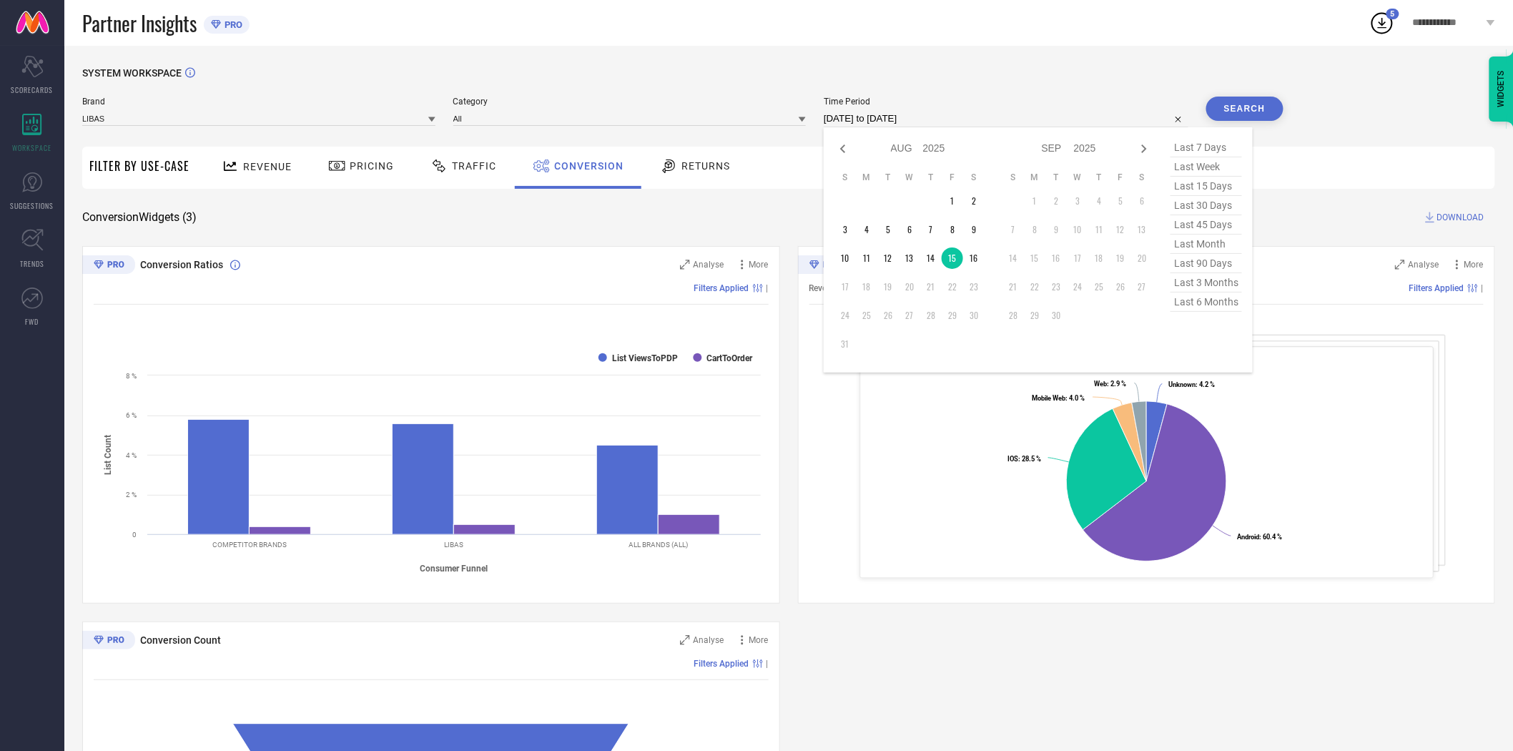
click at [983, 118] on input "[DATE] to [DATE]" at bounding box center [1006, 118] width 365 height 17
click at [976, 261] on td "16" at bounding box center [973, 257] width 21 height 21
type input "[DATE] to [DATE]"
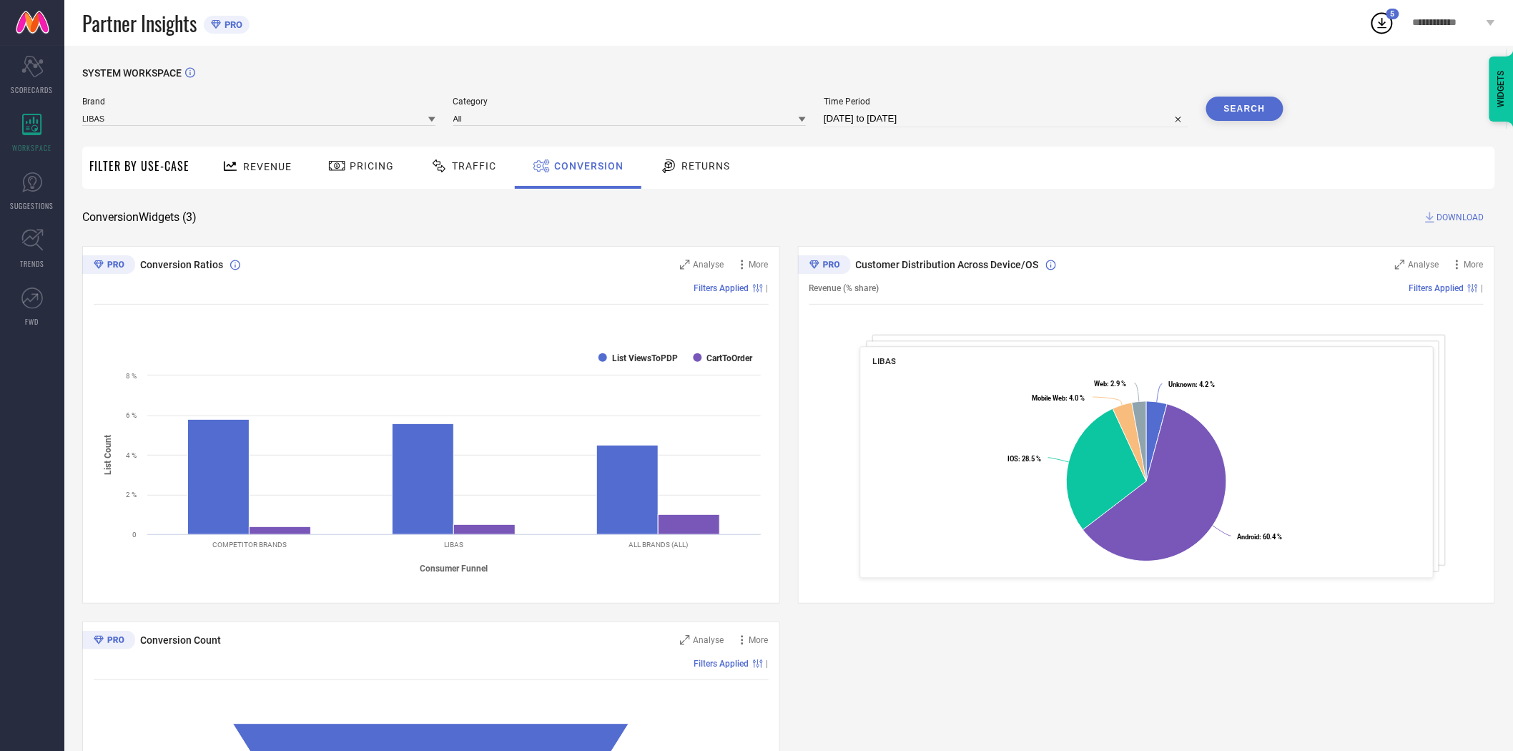
click at [1234, 109] on button "Search" at bounding box center [1245, 109] width 77 height 24
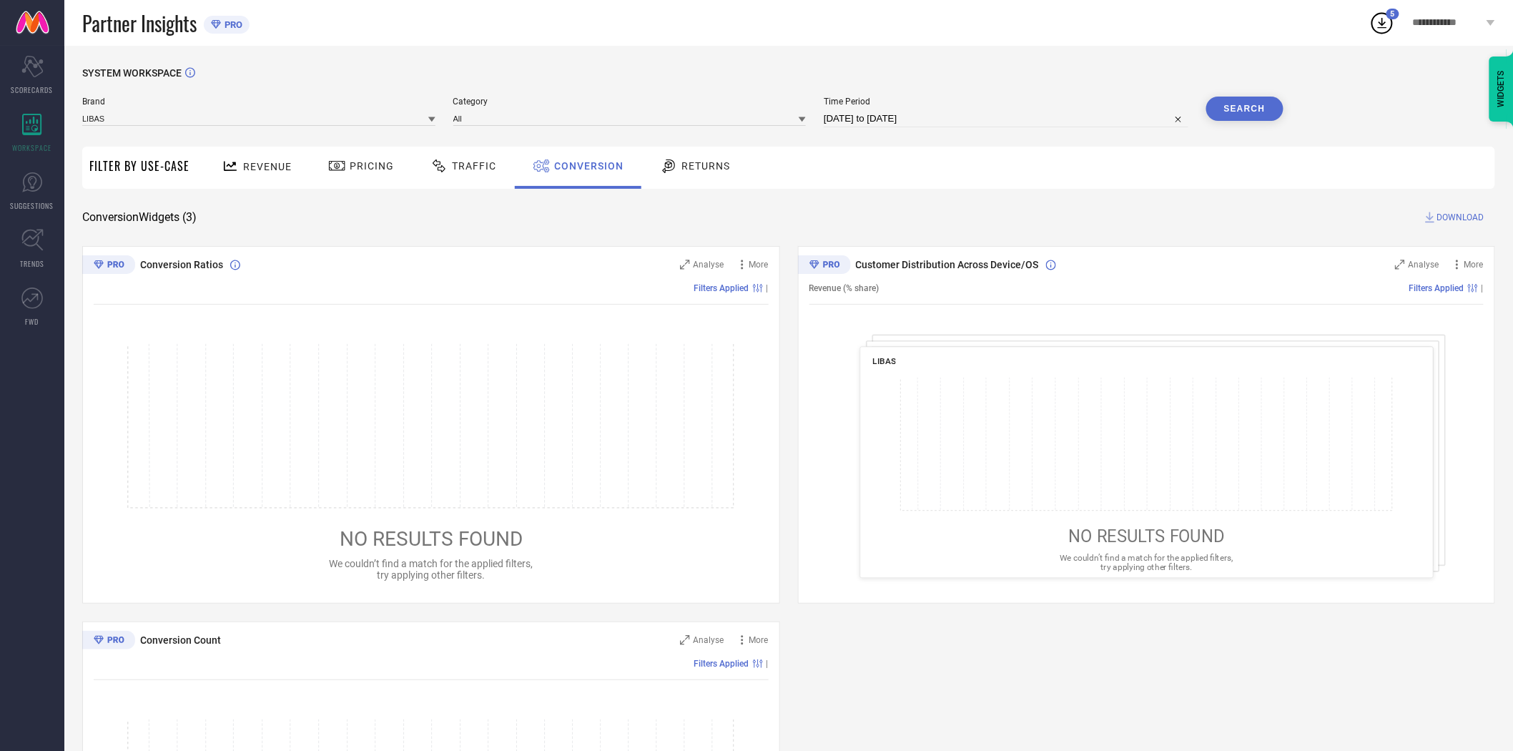
click at [1219, 196] on div "SYSTEM WORKSPACE Brand LIBAS Category All Time Period [DATE] to [DATE] Search F…" at bounding box center [788, 523] width 1413 height 912
click at [1445, 211] on span "DOWNLOAD" at bounding box center [1461, 217] width 47 height 14
click at [430, 118] on icon at bounding box center [431, 119] width 7 height 5
click at [276, 238] on div "LIBAS ART" at bounding box center [258, 237] width 353 height 24
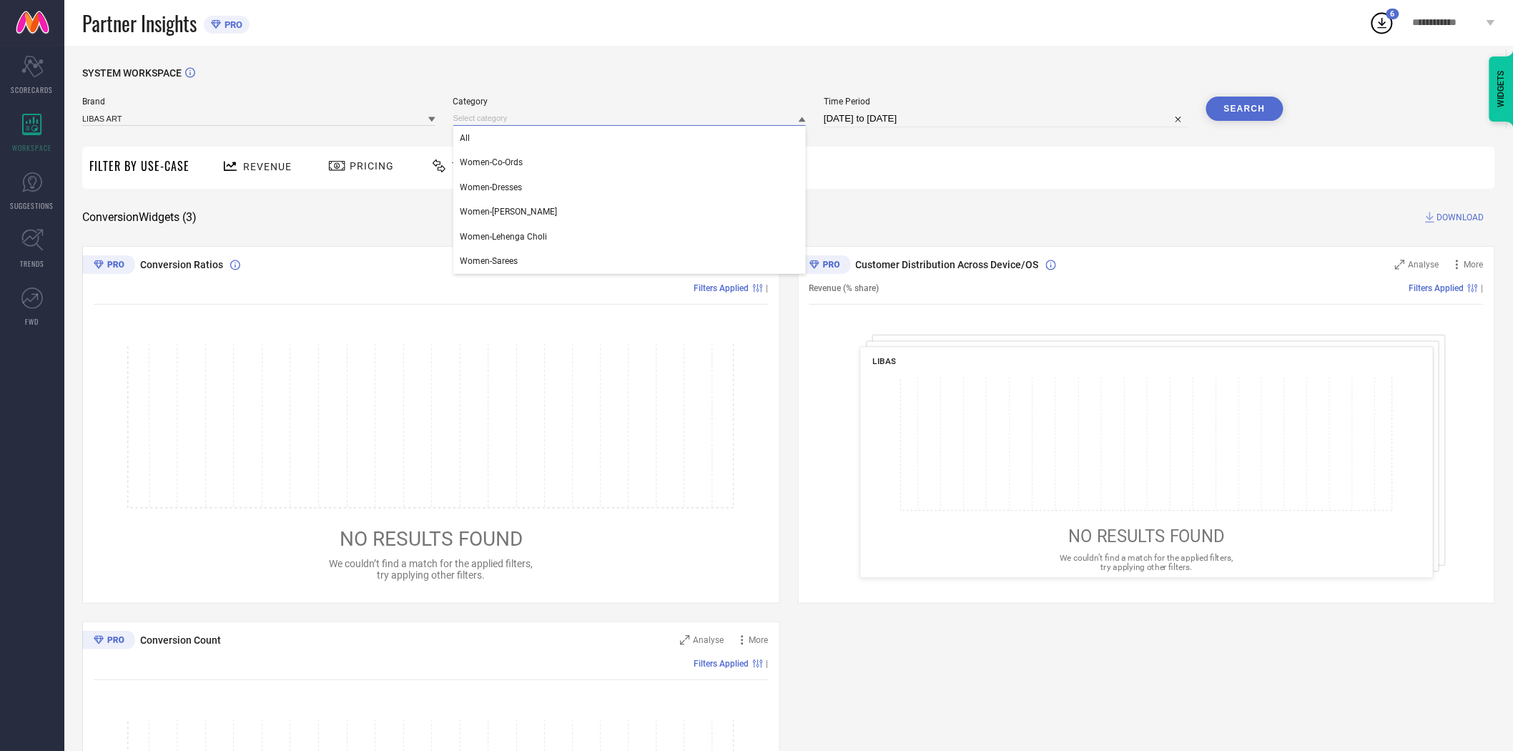
click at [541, 123] on input at bounding box center [629, 118] width 353 height 15
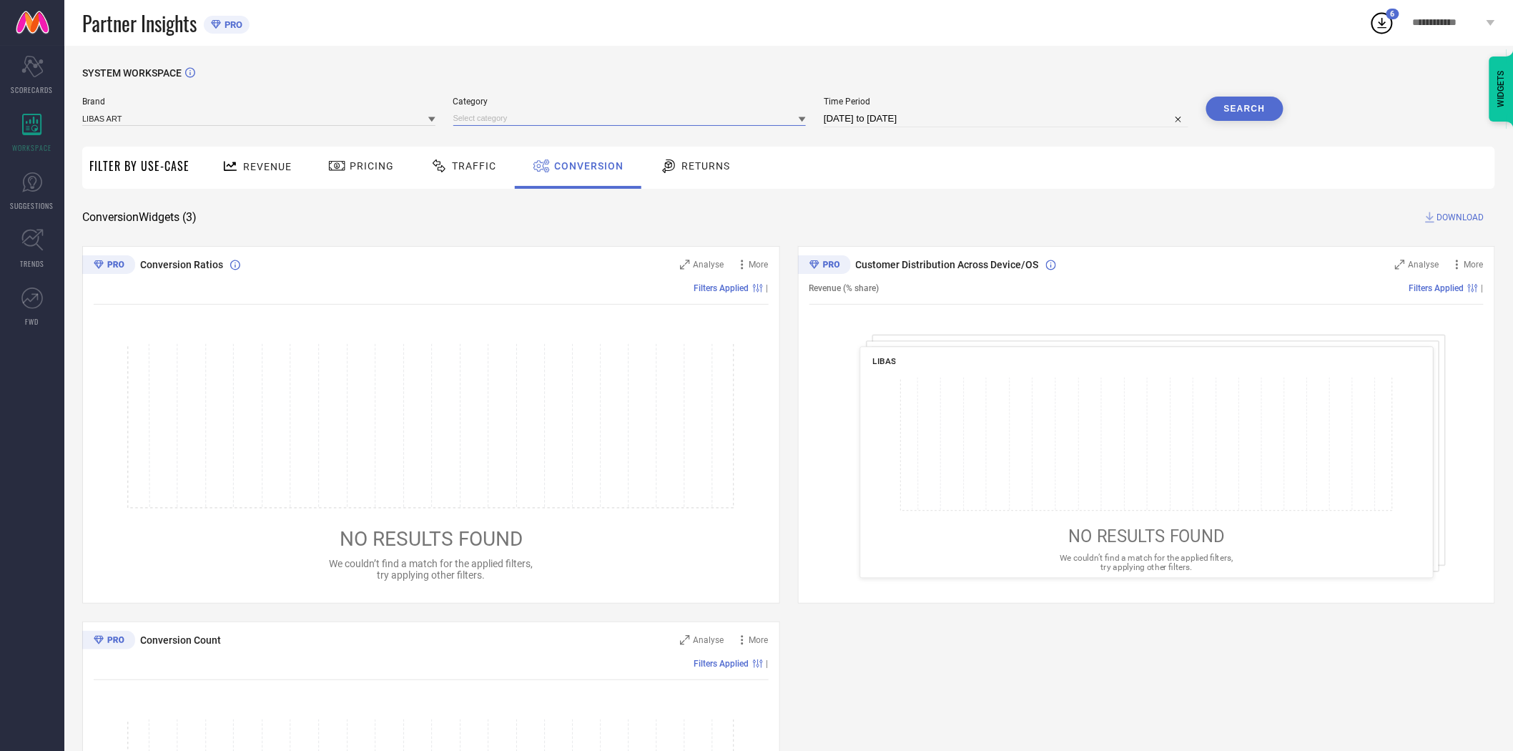
click at [555, 126] on input at bounding box center [629, 118] width 353 height 15
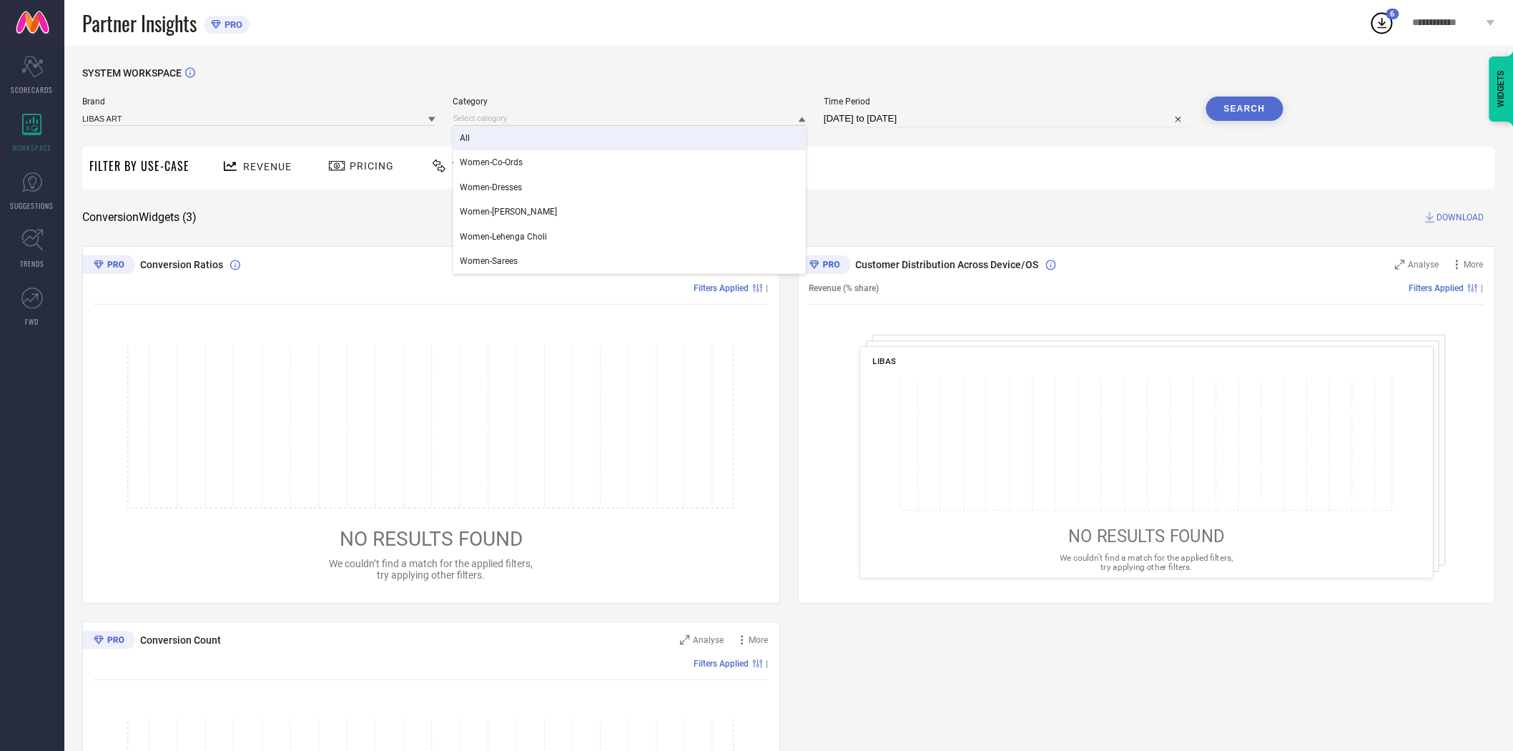
click at [526, 139] on div "All" at bounding box center [629, 138] width 353 height 24
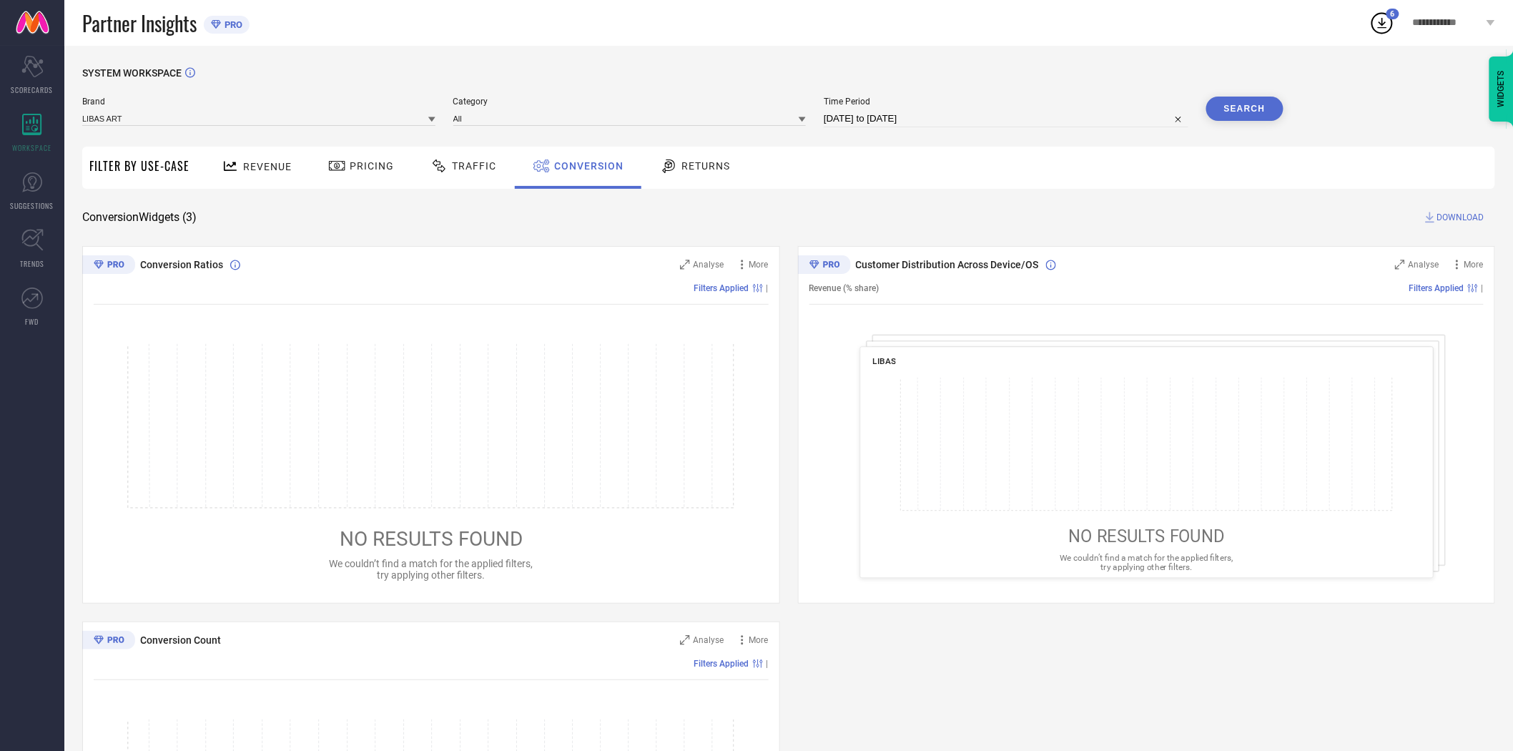
click at [1252, 109] on button "Search" at bounding box center [1245, 109] width 77 height 24
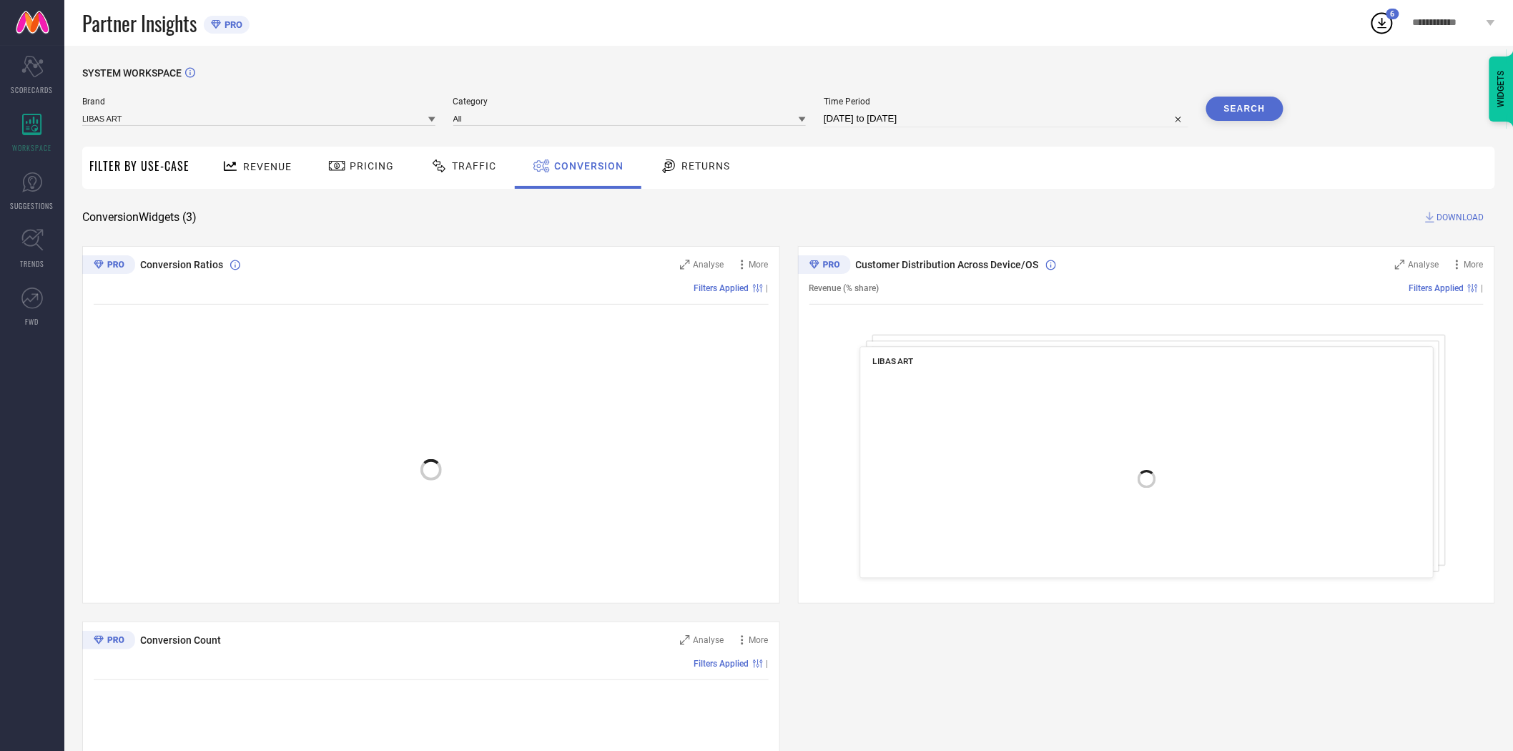
click at [1468, 215] on span "DOWNLOAD" at bounding box center [1461, 217] width 47 height 14
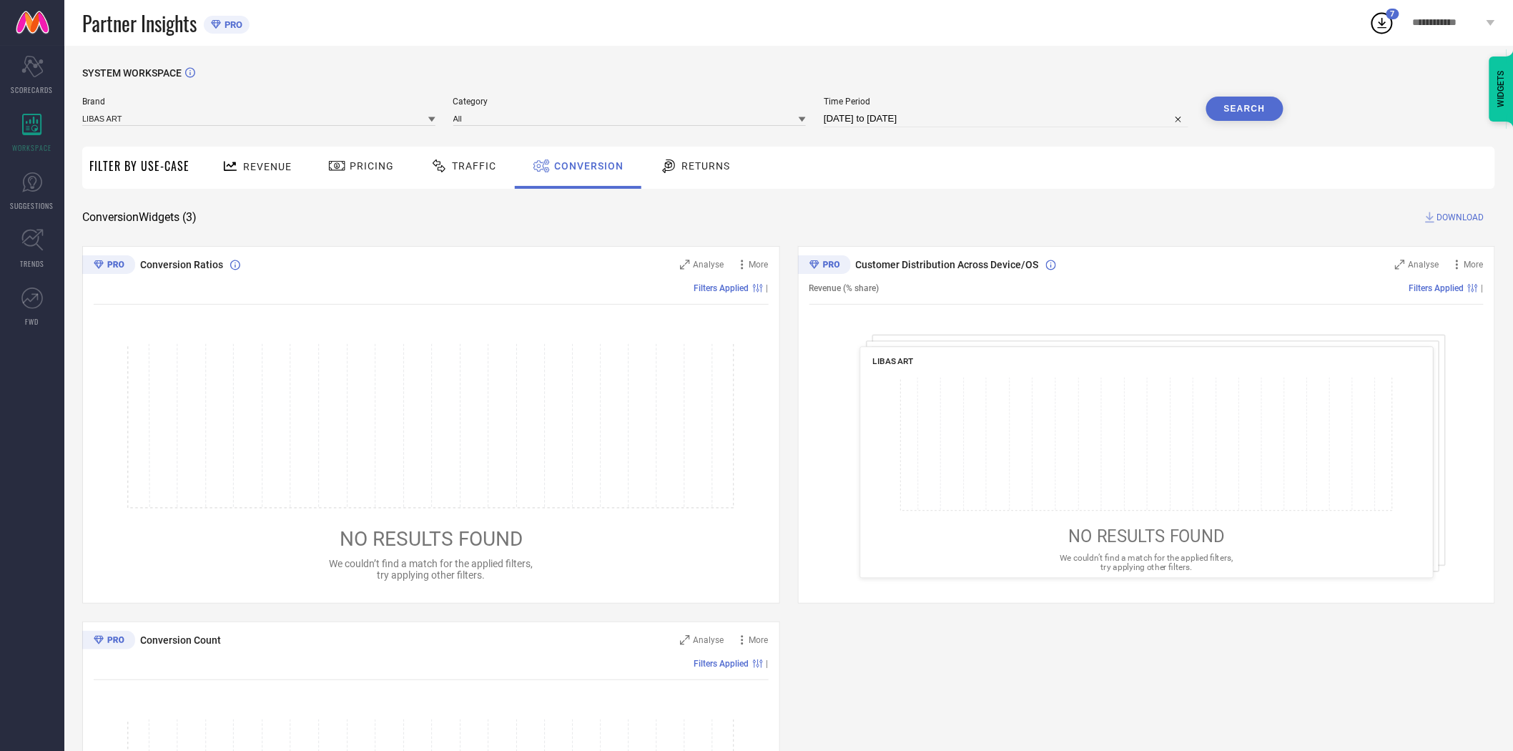
select select "7"
select select "2025"
select select "8"
select select "2025"
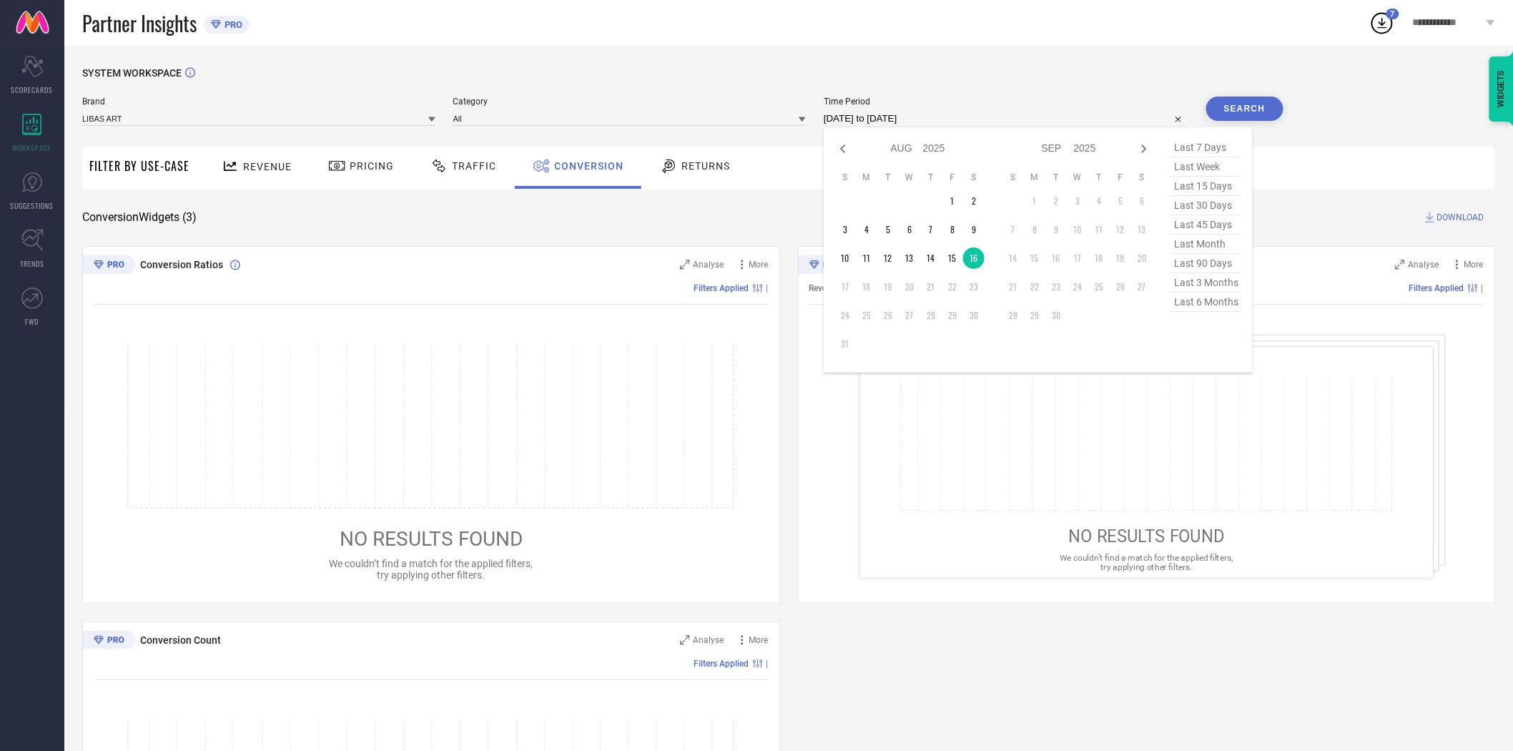
click at [1017, 113] on input "[DATE] to [DATE]" at bounding box center [1006, 118] width 365 height 17
click at [959, 262] on td "15" at bounding box center [952, 257] width 21 height 21
type input "[DATE] to [DATE]"
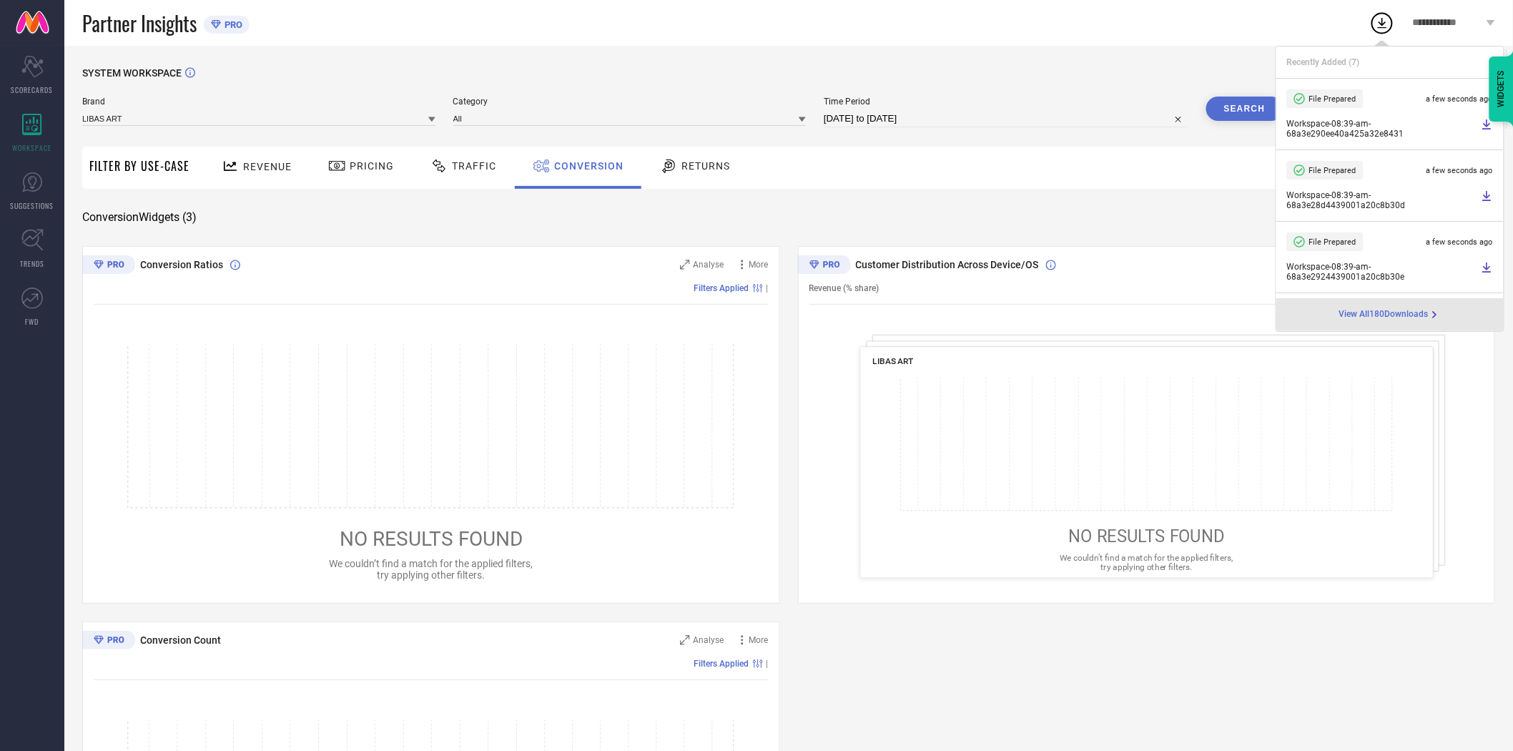
click at [1268, 111] on button "Search" at bounding box center [1245, 109] width 77 height 24
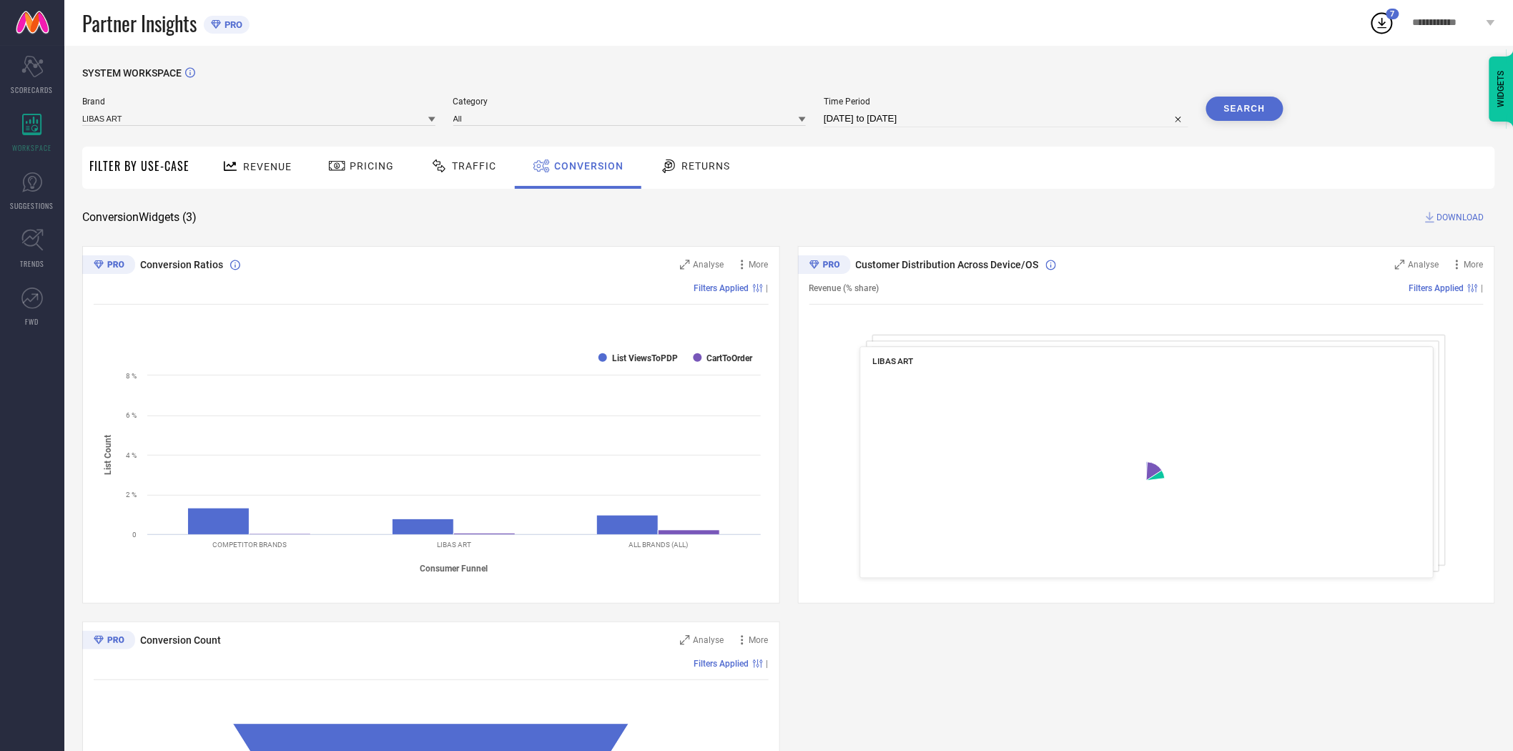
click at [1452, 215] on span "DOWNLOAD" at bounding box center [1461, 217] width 47 height 14
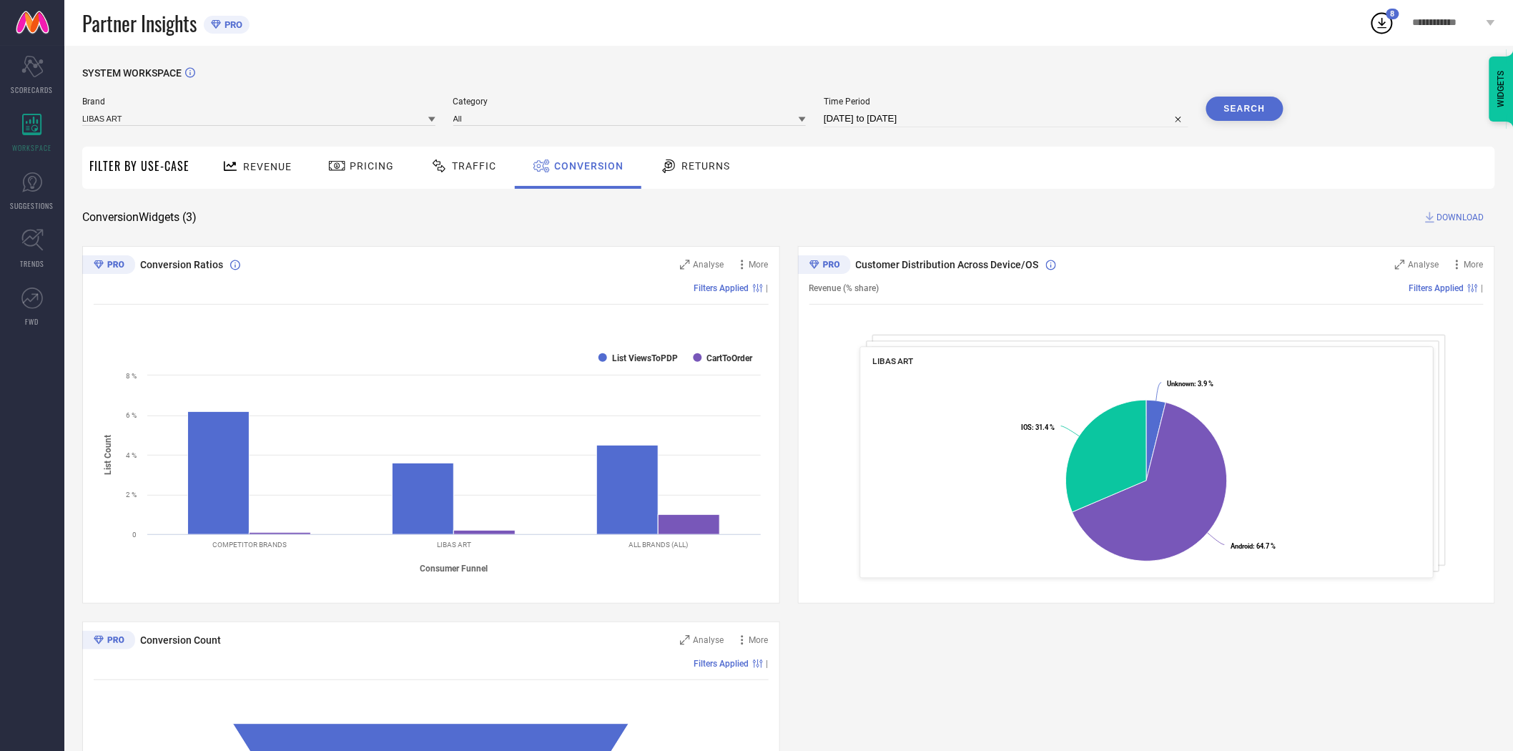
click at [431, 120] on icon at bounding box center [431, 119] width 7 height 5
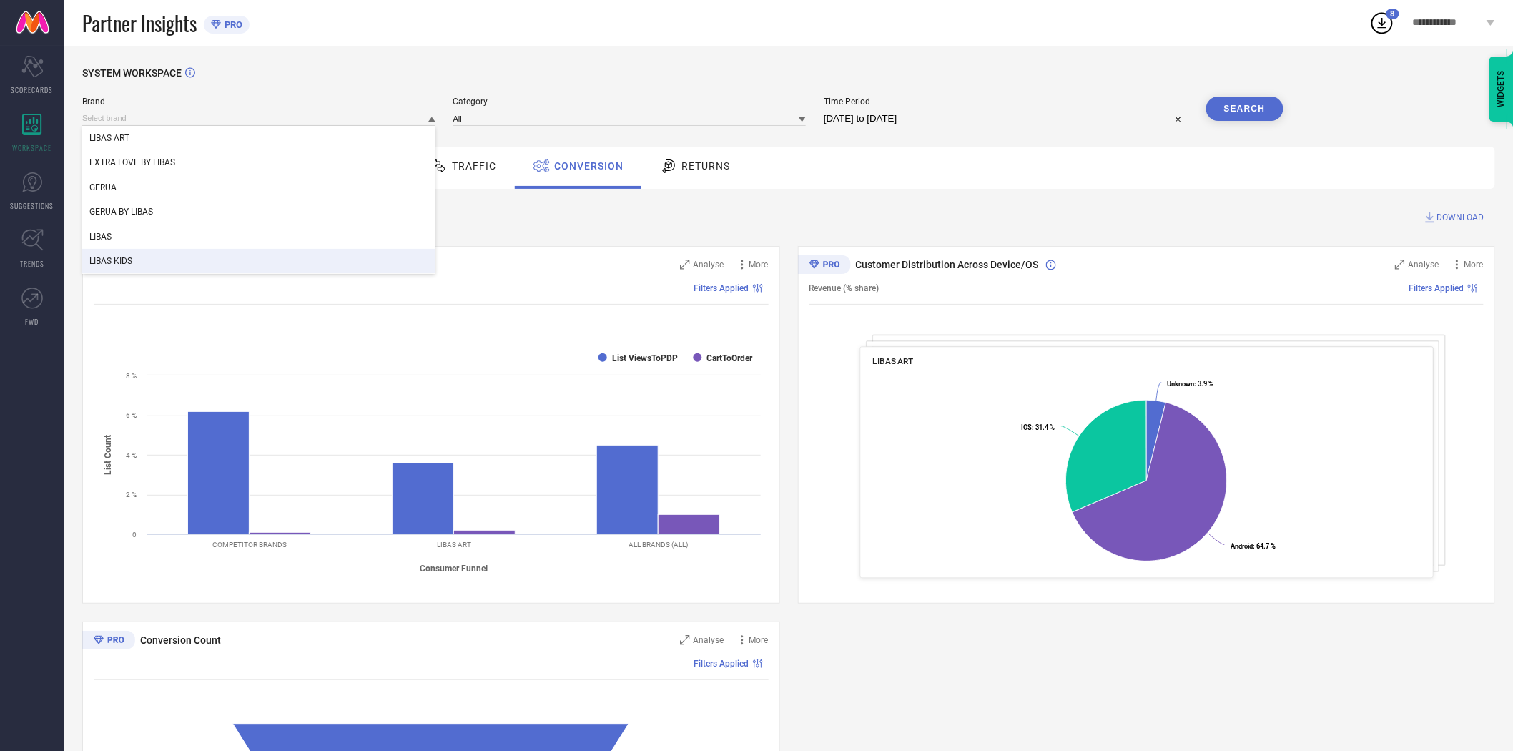
click at [246, 259] on div "LIBAS KIDS" at bounding box center [258, 261] width 353 height 24
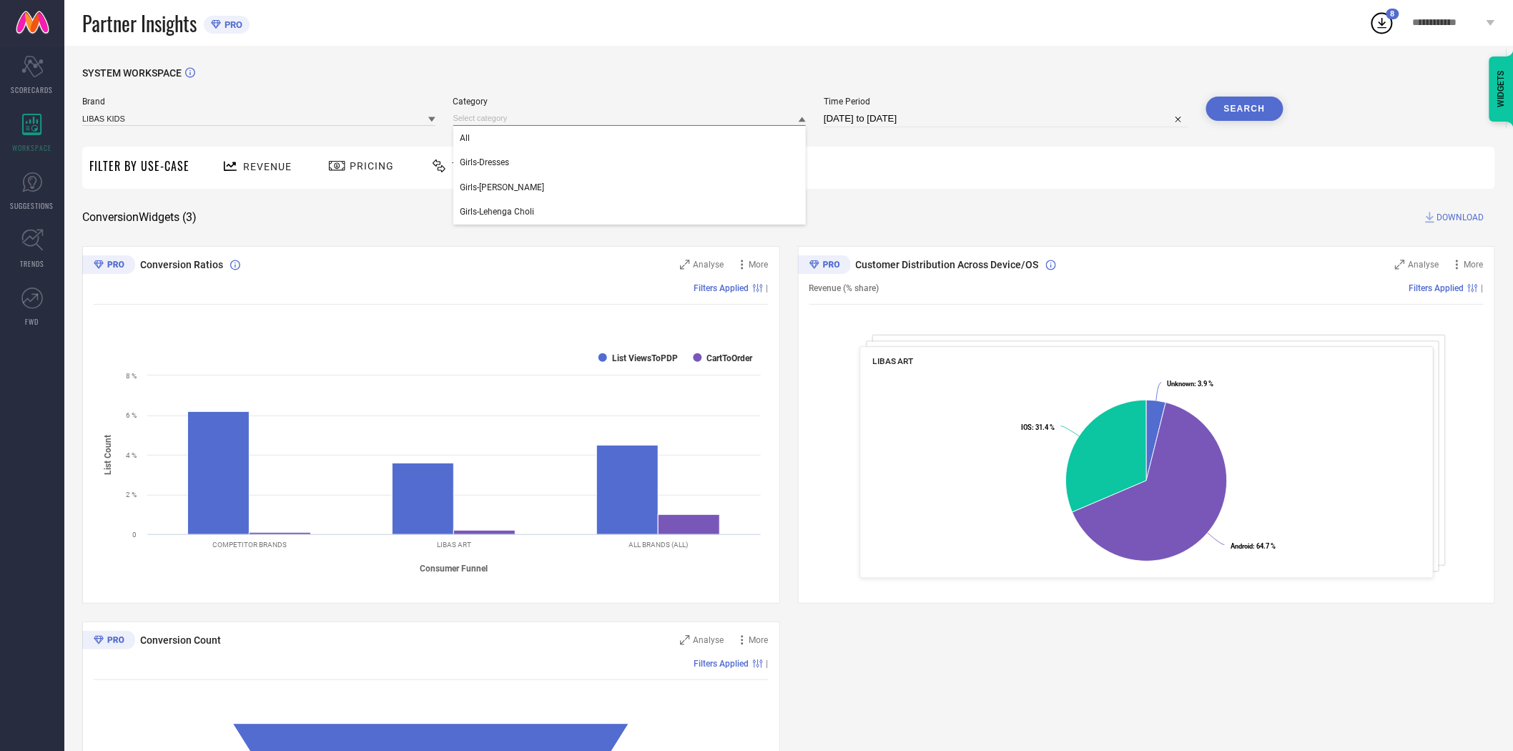
click at [523, 116] on input at bounding box center [629, 118] width 353 height 15
click at [517, 123] on input at bounding box center [629, 118] width 353 height 15
click at [494, 146] on div "All" at bounding box center [629, 138] width 353 height 24
click at [1242, 109] on button "Search" at bounding box center [1245, 109] width 77 height 24
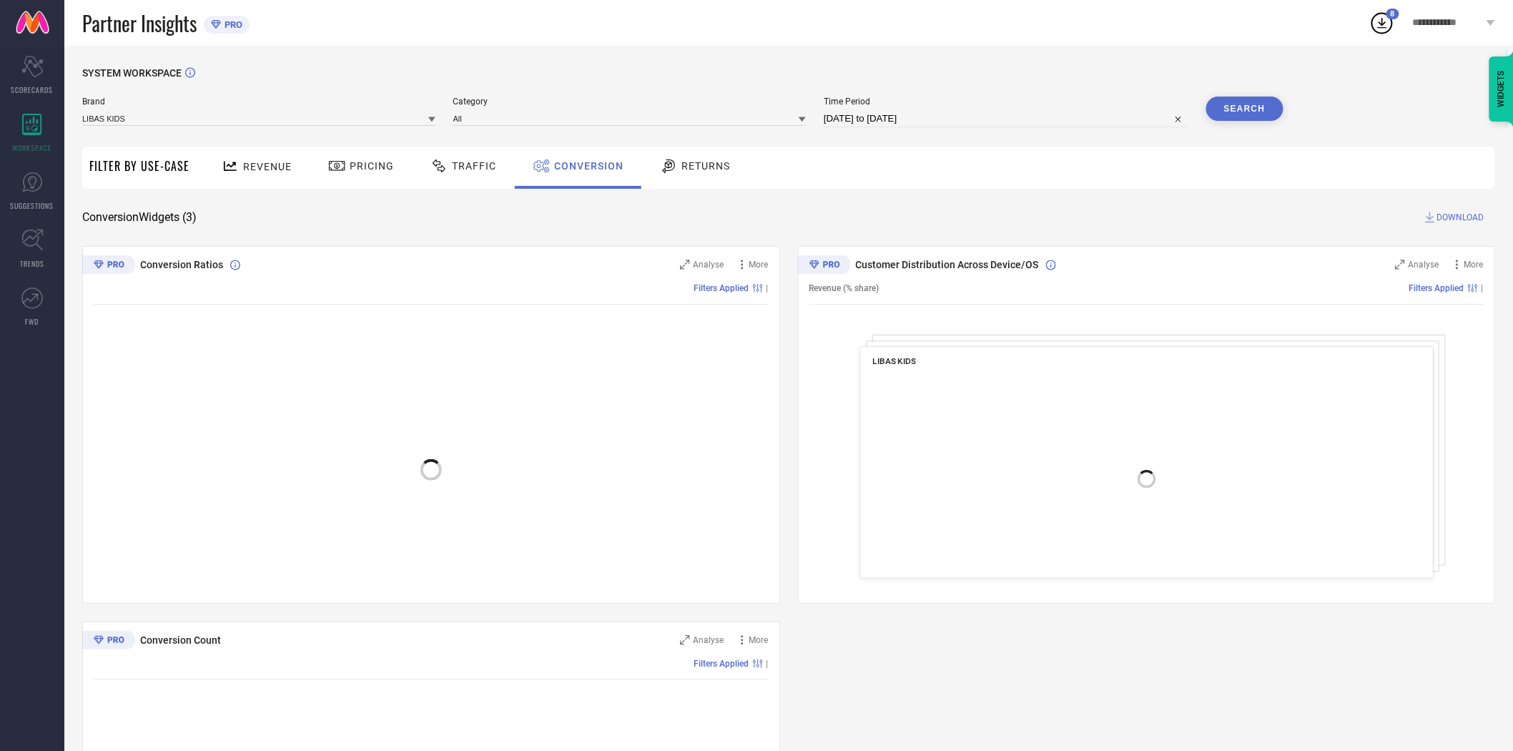
click at [1471, 218] on span "DOWNLOAD" at bounding box center [1461, 217] width 47 height 14
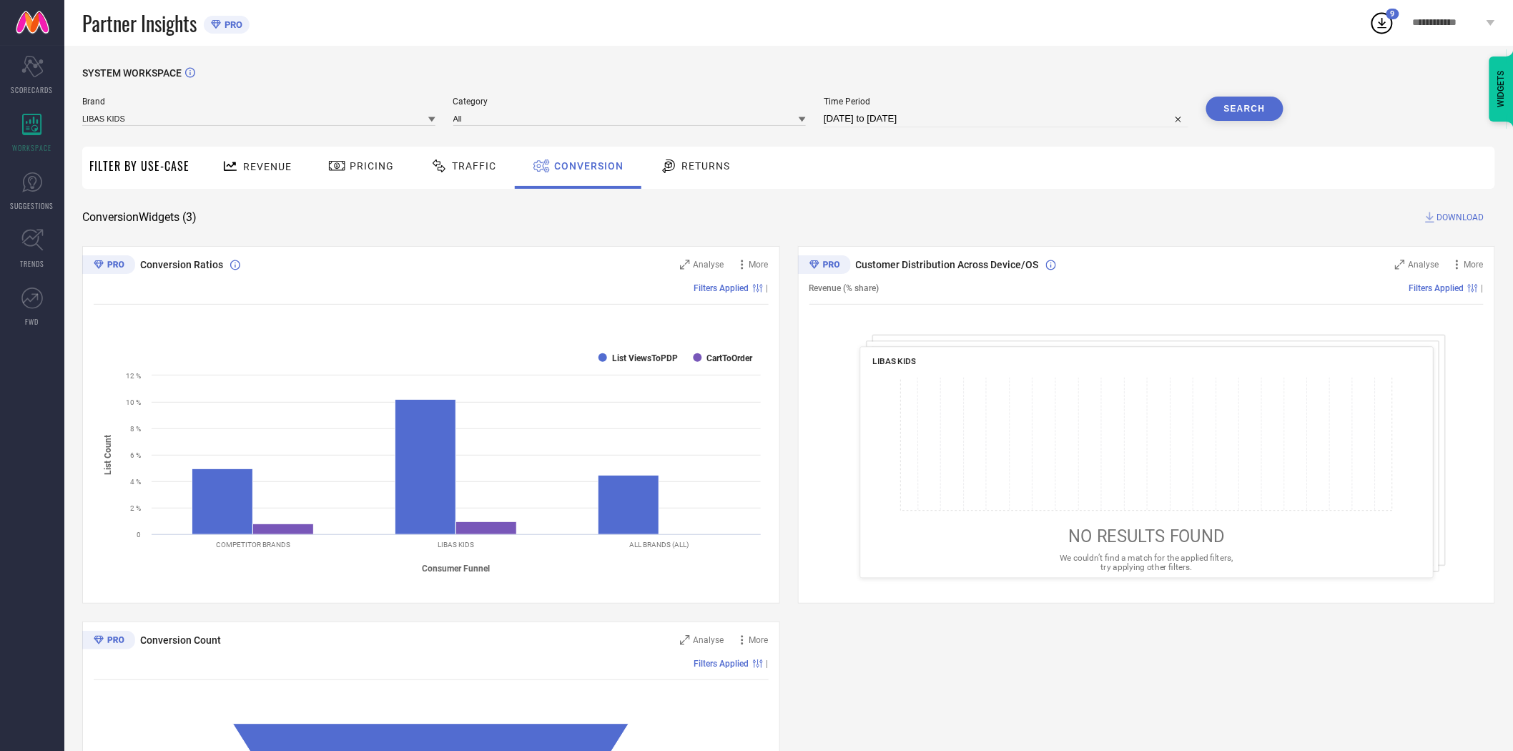
select select "7"
select select "2025"
select select "8"
select select "2025"
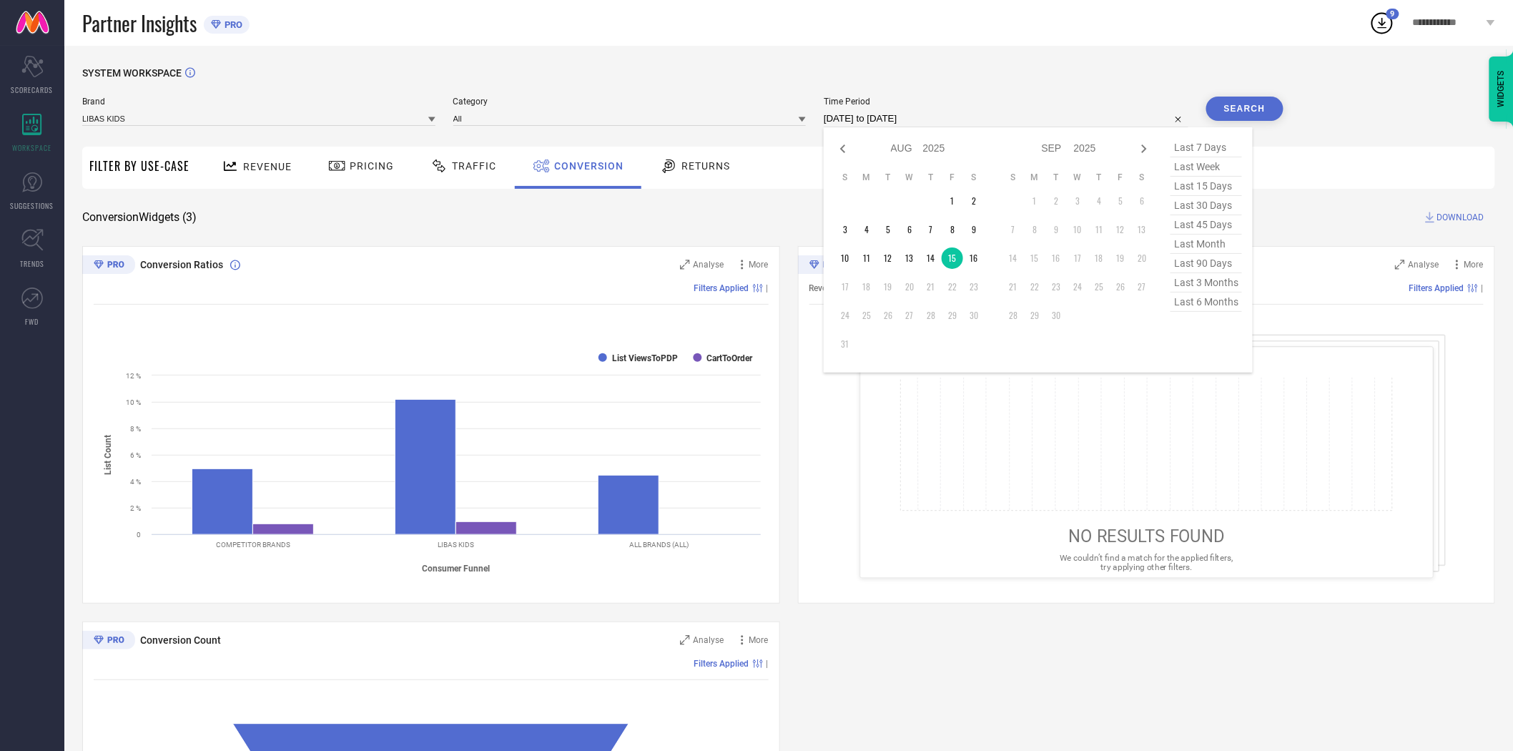
click at [959, 113] on input "[DATE] to [DATE]" at bounding box center [1006, 118] width 365 height 17
click at [974, 252] on td "16" at bounding box center [973, 257] width 21 height 21
type input "[DATE] to [DATE]"
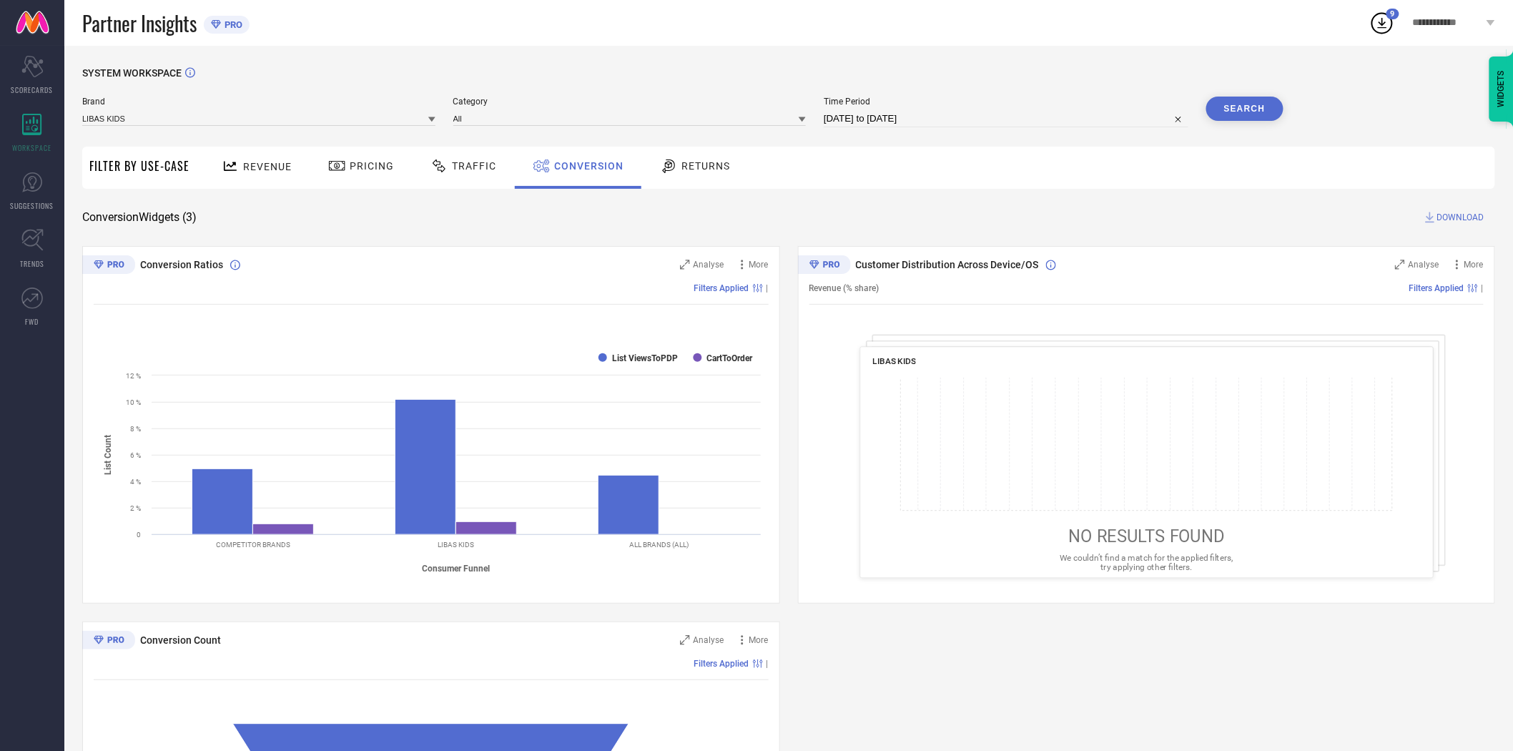
click at [1252, 109] on button "Search" at bounding box center [1245, 109] width 77 height 24
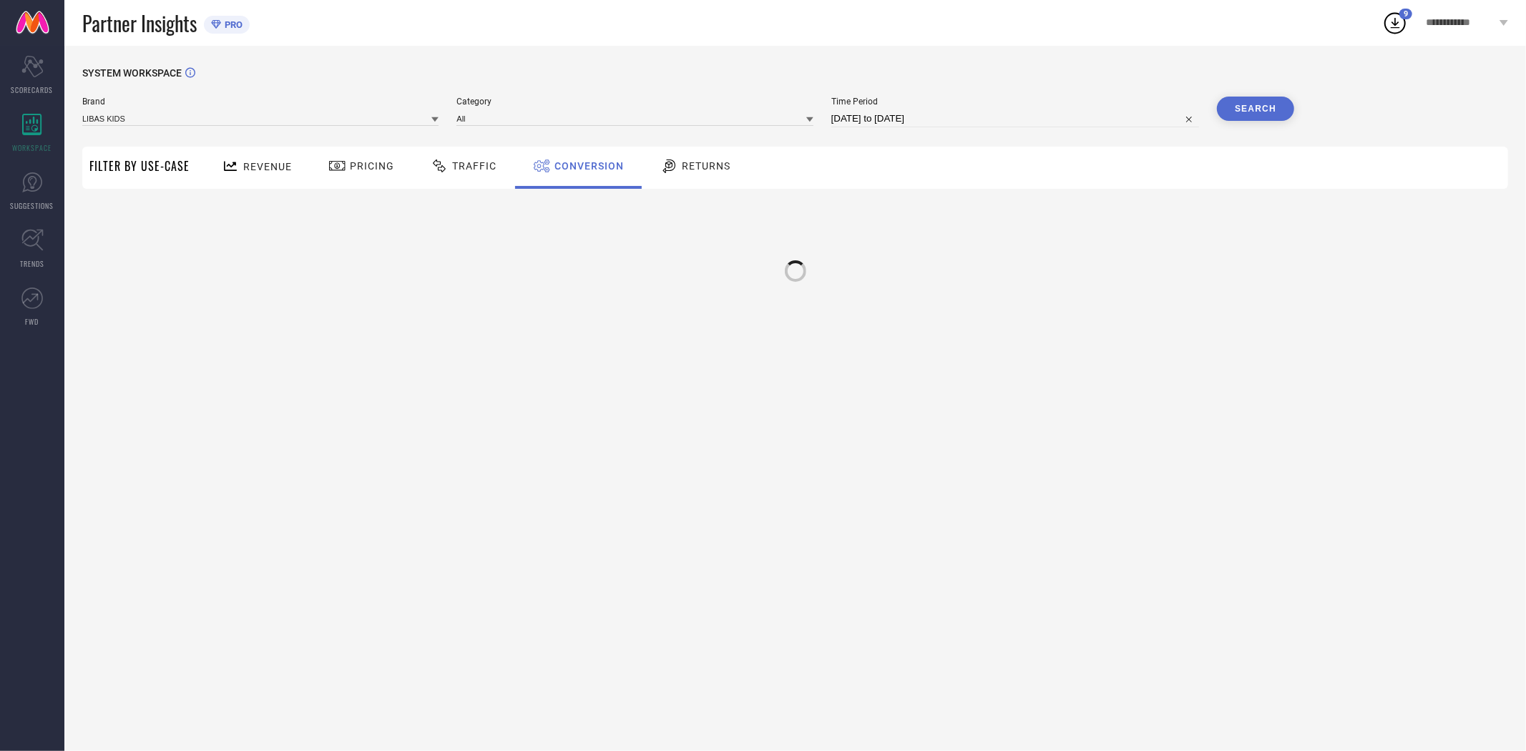
click at [1222, 203] on div "SYSTEM WORKSPACE Brand LIBAS KIDS Category All Time Period [DATE] to [DATE] Sea…" at bounding box center [794, 192] width 1425 height 250
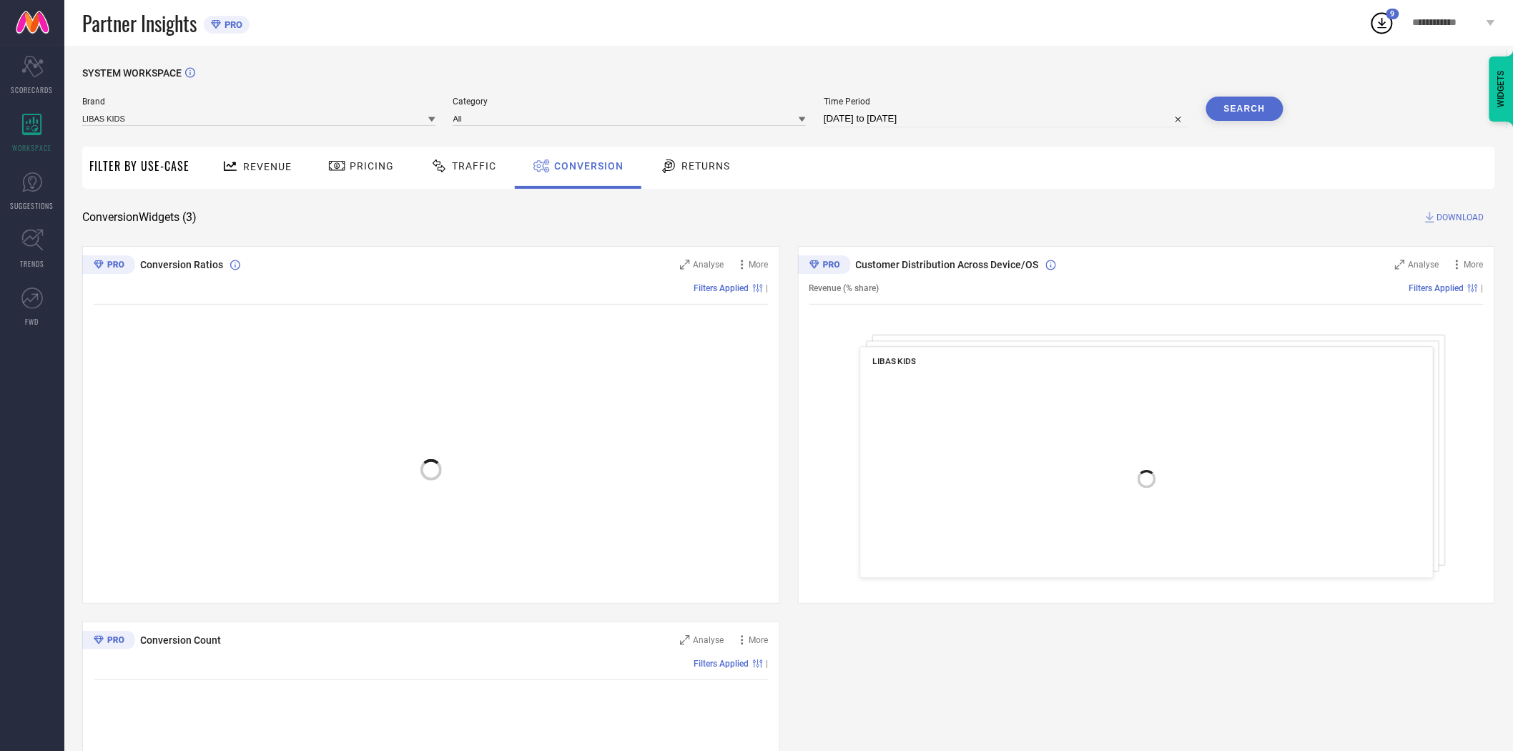
click at [1458, 218] on span "DOWNLOAD" at bounding box center [1461, 217] width 47 height 14
